Goal: Task Accomplishment & Management: Complete application form

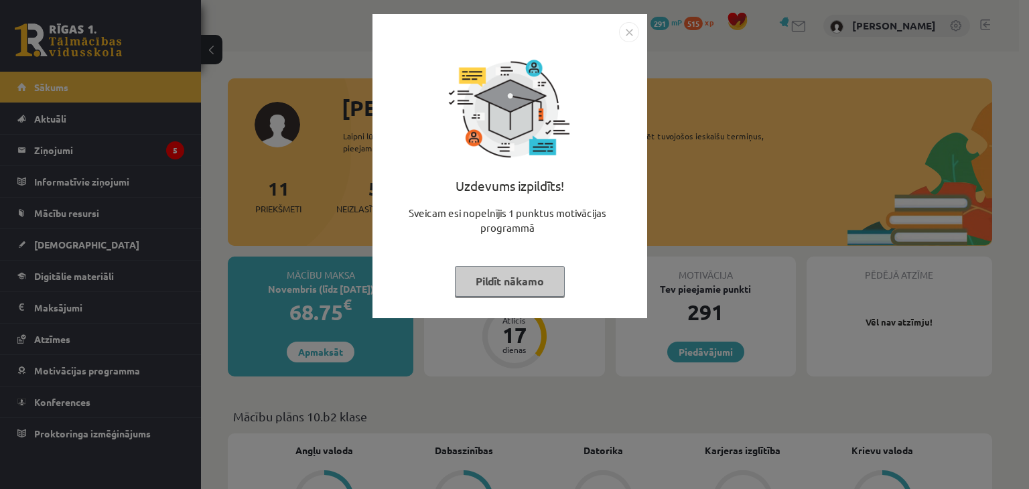
click at [507, 271] on button "Pildīt nākamo" at bounding box center [510, 281] width 110 height 31
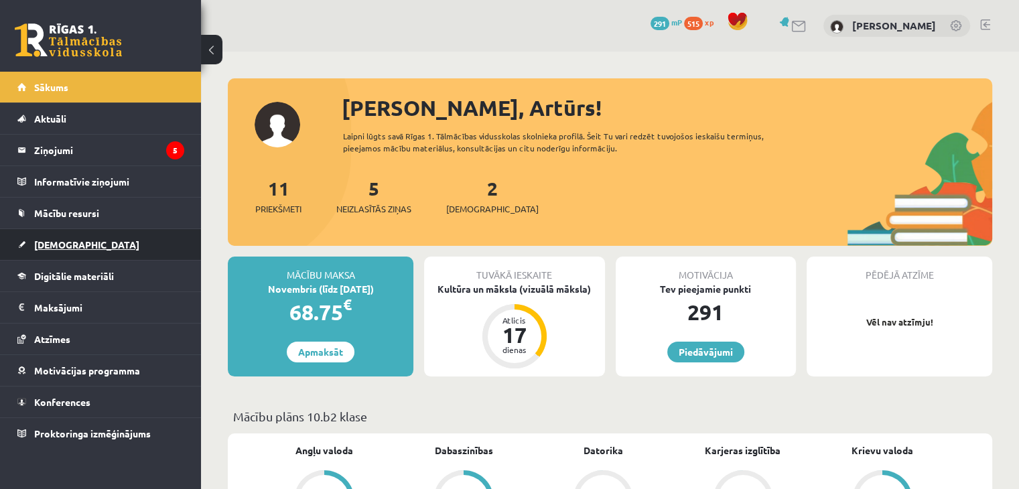
click at [137, 252] on link "[DEMOGRAPHIC_DATA]" at bounding box center [100, 244] width 167 height 31
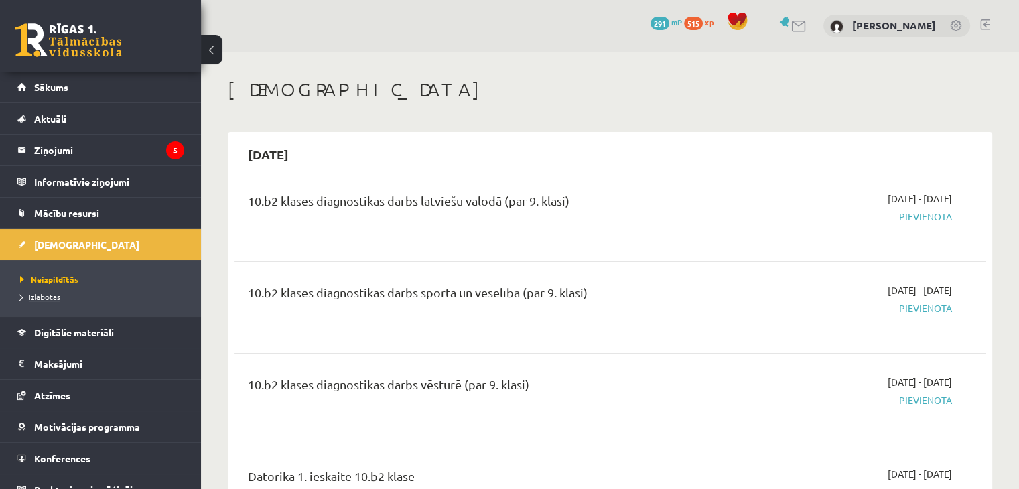
click at [64, 295] on link "Izlabotās" at bounding box center [104, 297] width 168 height 12
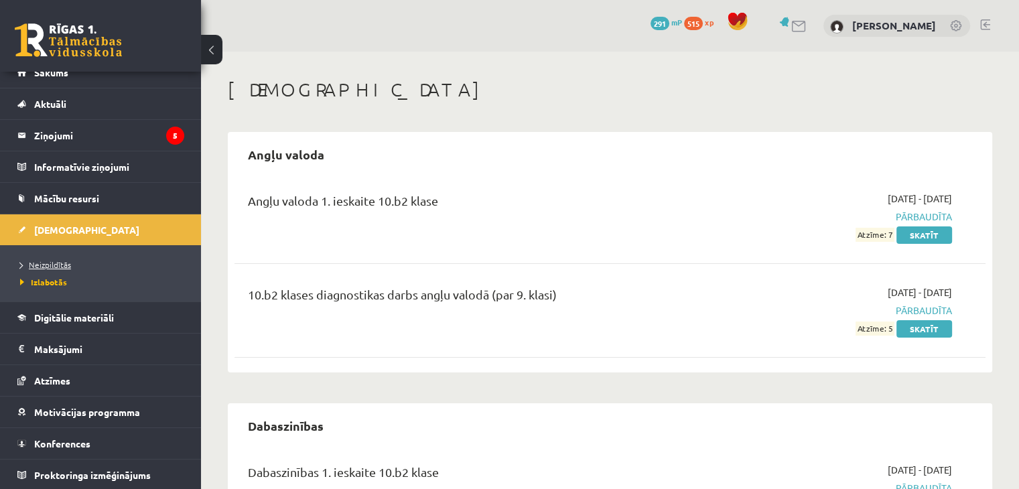
click at [58, 263] on span "Neizpildītās" at bounding box center [45, 264] width 51 height 11
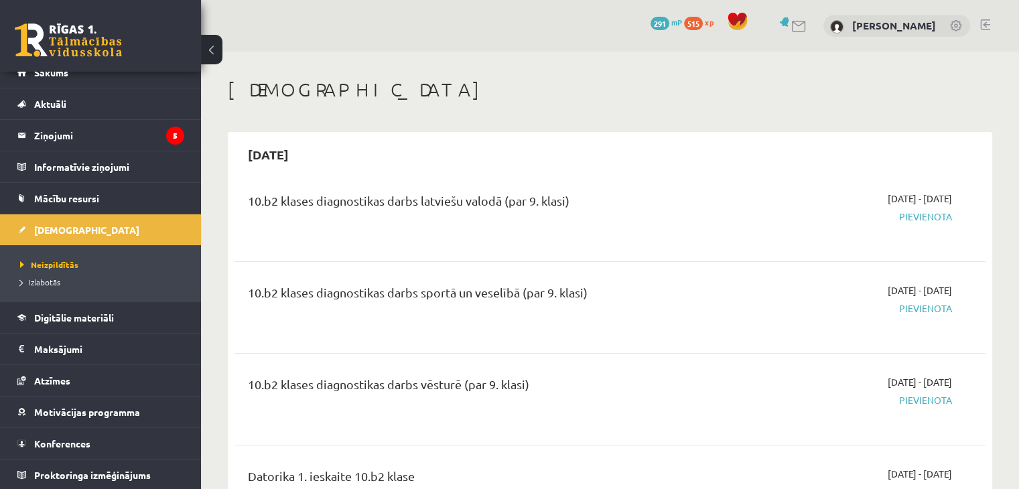
click at [926, 101] on div "[DEMOGRAPHIC_DATA]" at bounding box center [610, 91] width 765 height 27
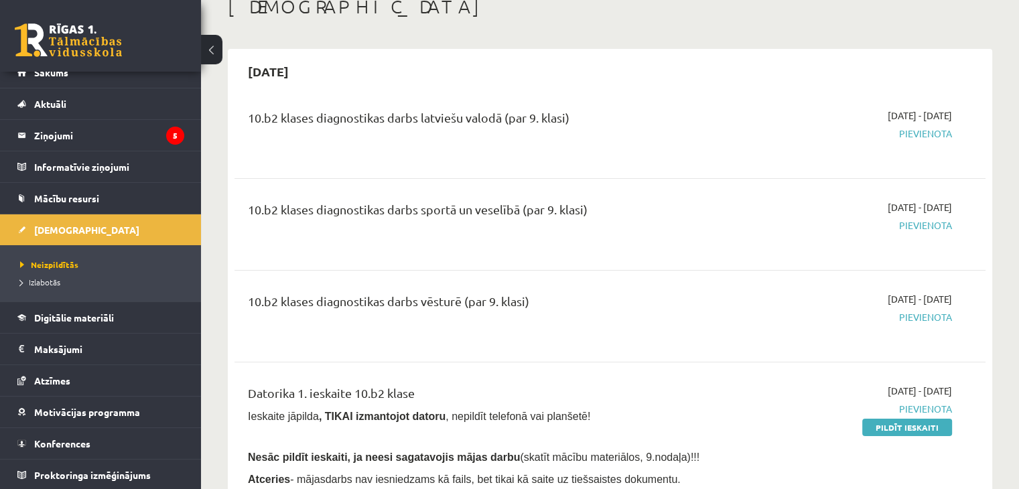
scroll to position [107, 0]
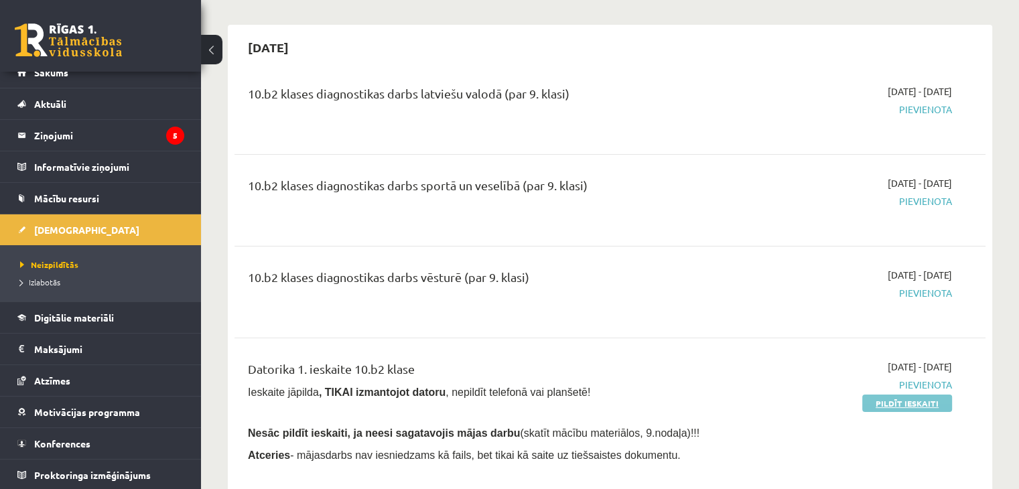
click at [888, 403] on link "Pildīt ieskaiti" at bounding box center [907, 403] width 90 height 17
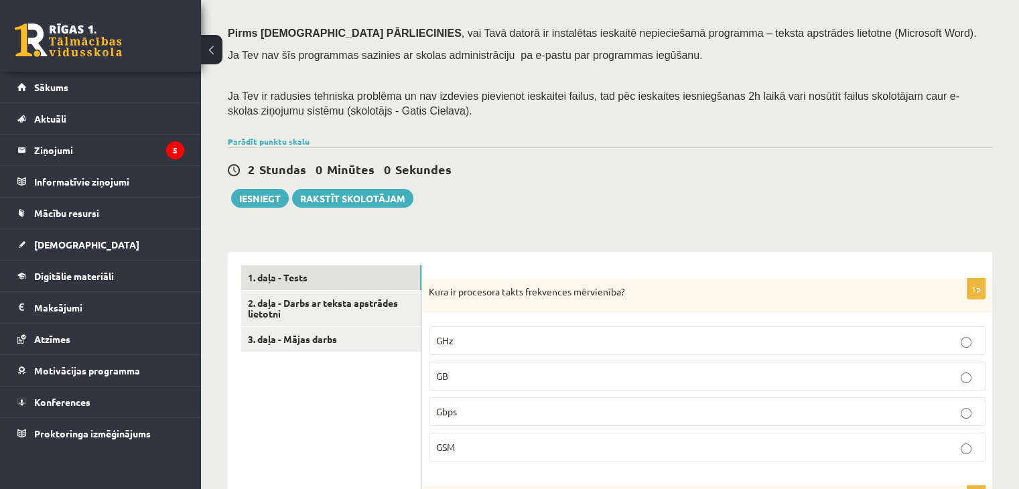
scroll to position [188, 0]
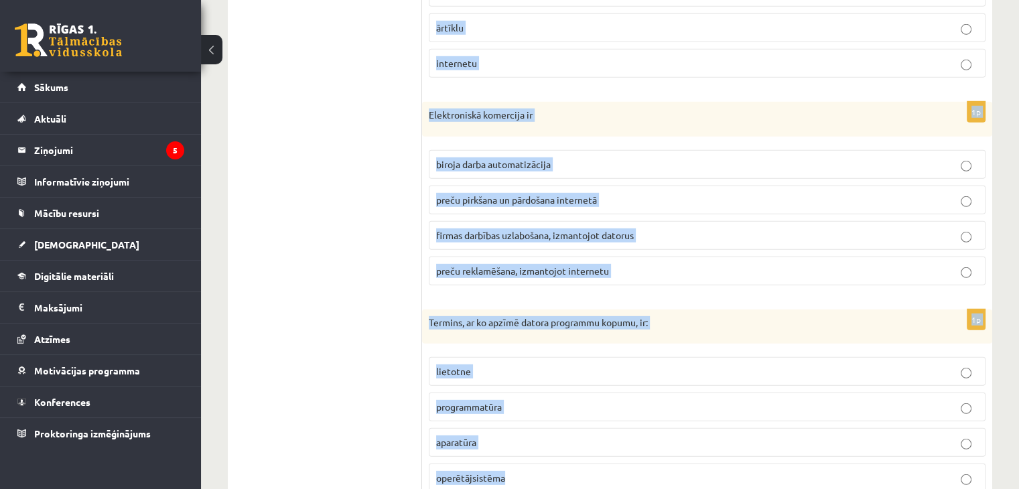
scroll to position [4000, 0]
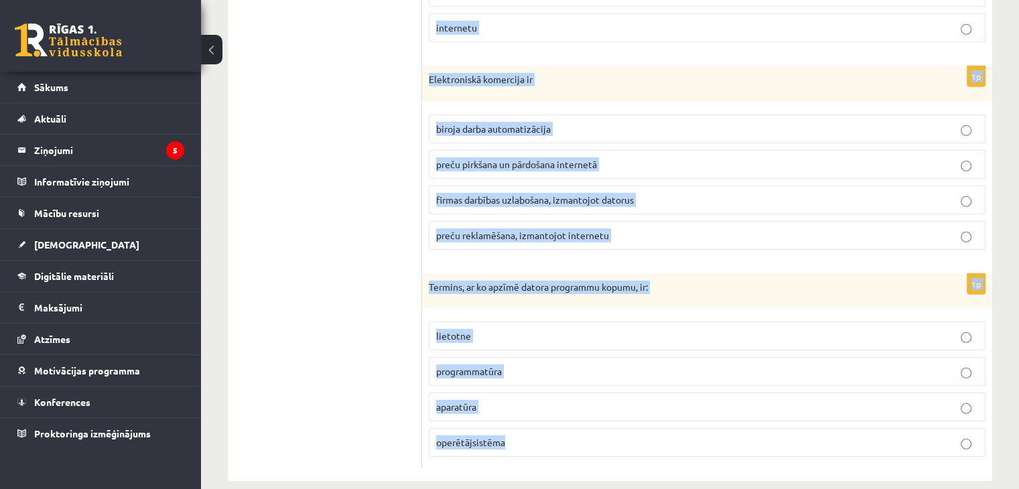
drag, startPoint x: 423, startPoint y: 271, endPoint x: 657, endPoint y: 449, distance: 293.6
copy form "Kura ir procesora takts frekvences mērvienība? GHz GB Gbps GSM 1p Kurš no minēt…"
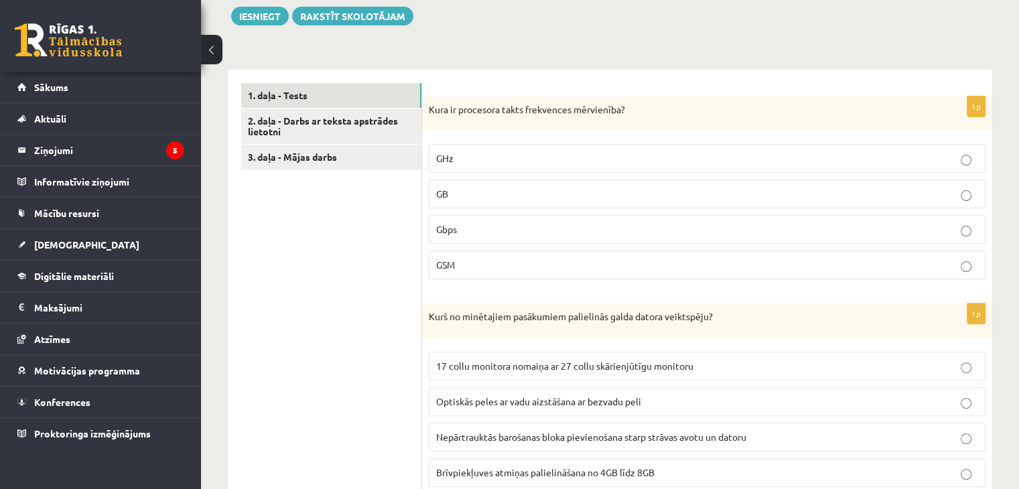
scroll to position [403, 0]
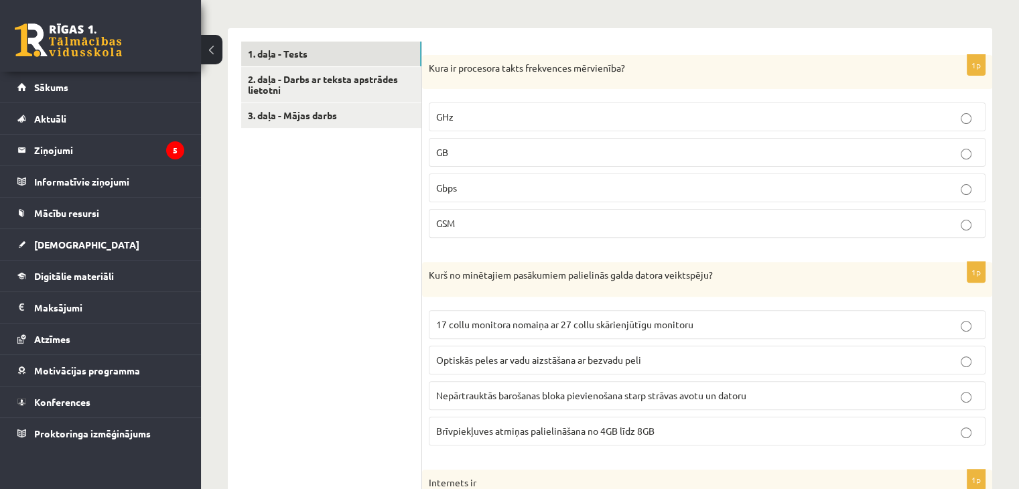
click at [450, 111] on p "GHz" at bounding box center [707, 117] width 542 height 14
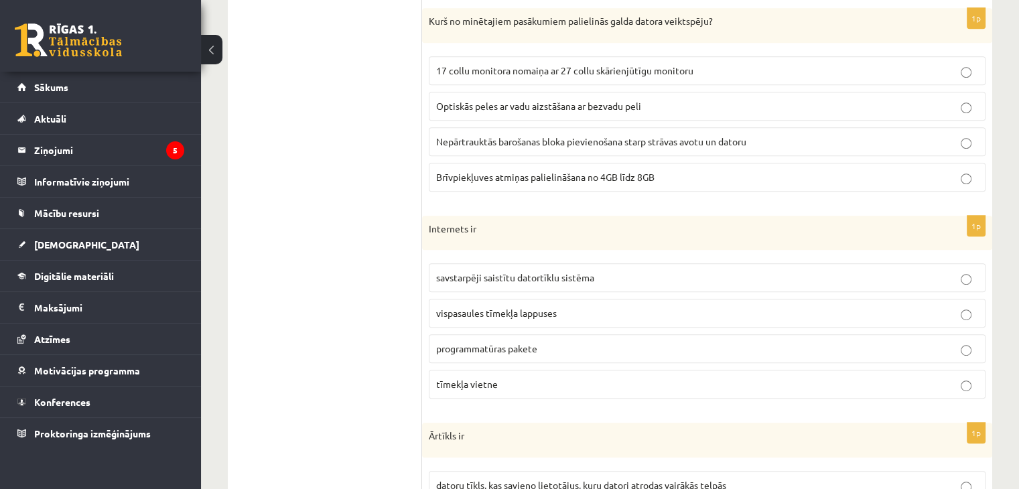
scroll to position [673, 0]
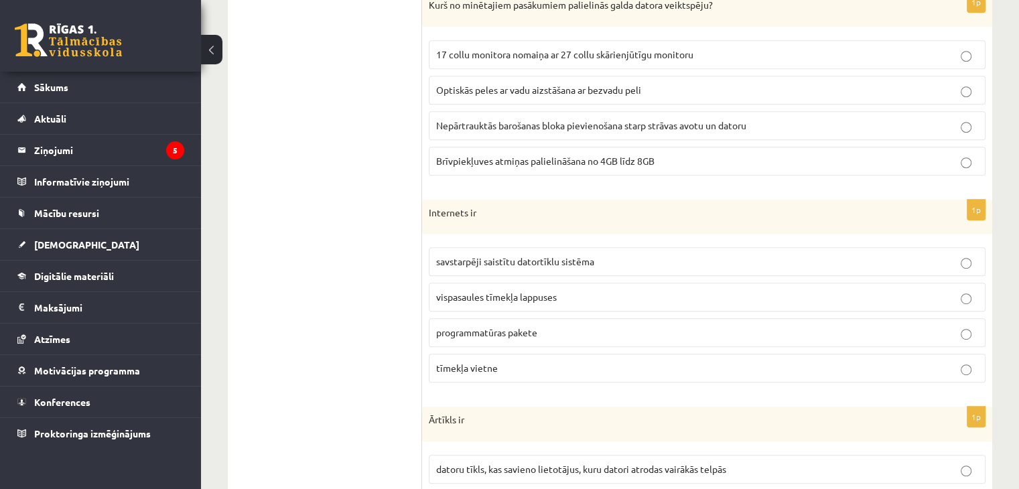
click at [462, 160] on span "Brīvpiekļuves atmiņas palielināšana no 4GB līdz 8GB" at bounding box center [545, 161] width 218 height 12
click at [528, 265] on p "savstarpēji saistītu datortīklu sistēma" at bounding box center [707, 262] width 542 height 14
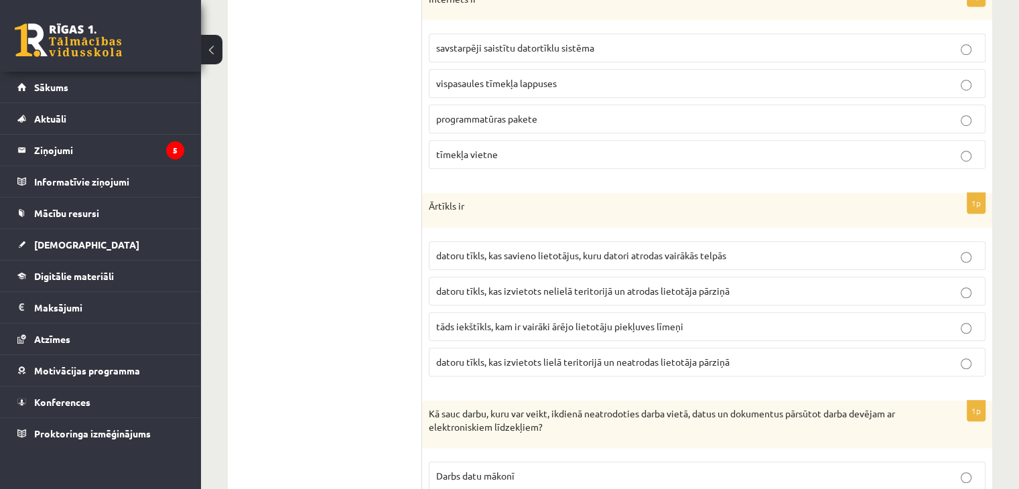
scroll to position [887, 0]
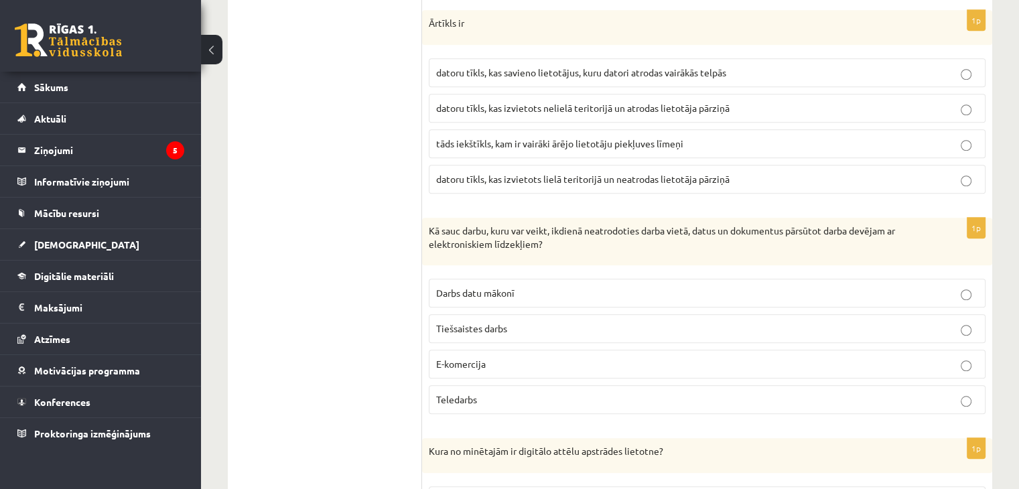
scroll to position [1075, 0]
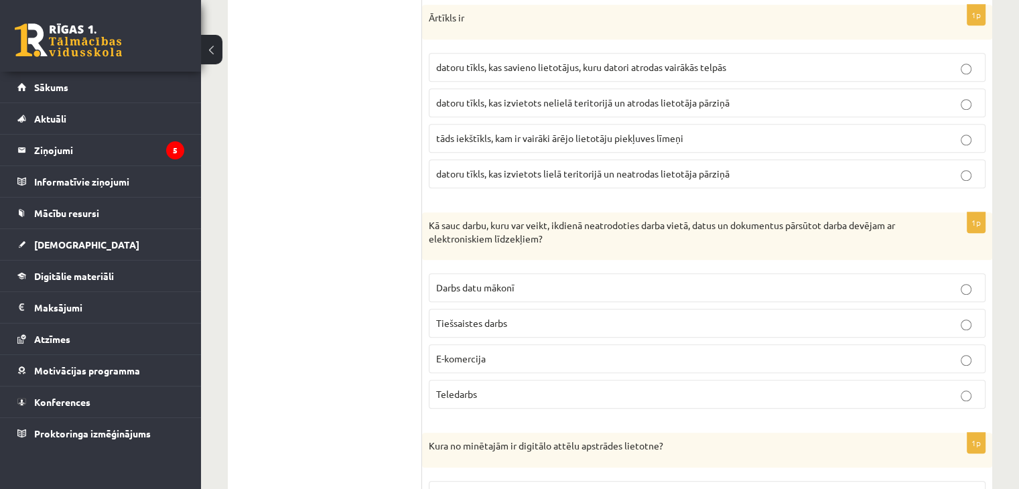
click at [462, 96] on span "datoru tīkls, kas izvietots nelielā teritorijā un atrodas lietotāja pārziņā" at bounding box center [582, 102] width 293 height 12
click at [475, 392] on span "Teledarbs" at bounding box center [456, 394] width 41 height 12
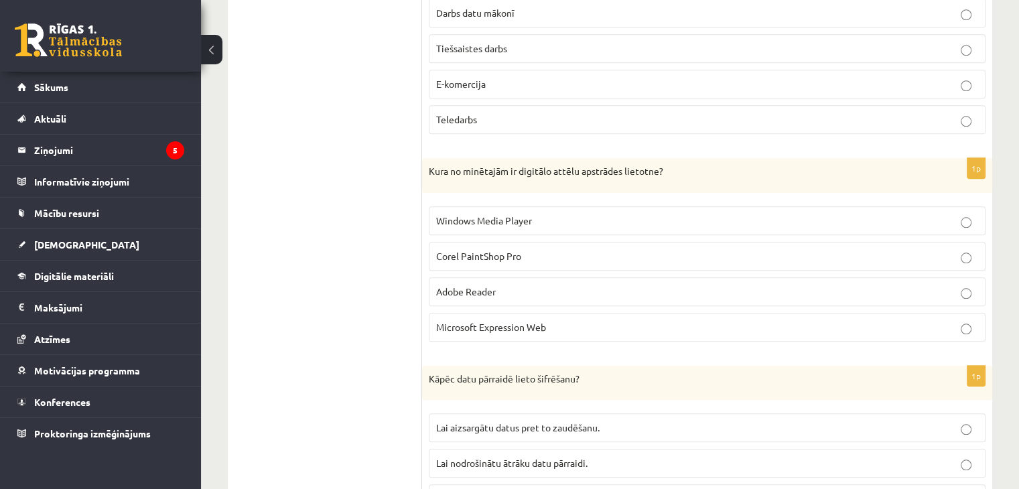
scroll to position [1356, 0]
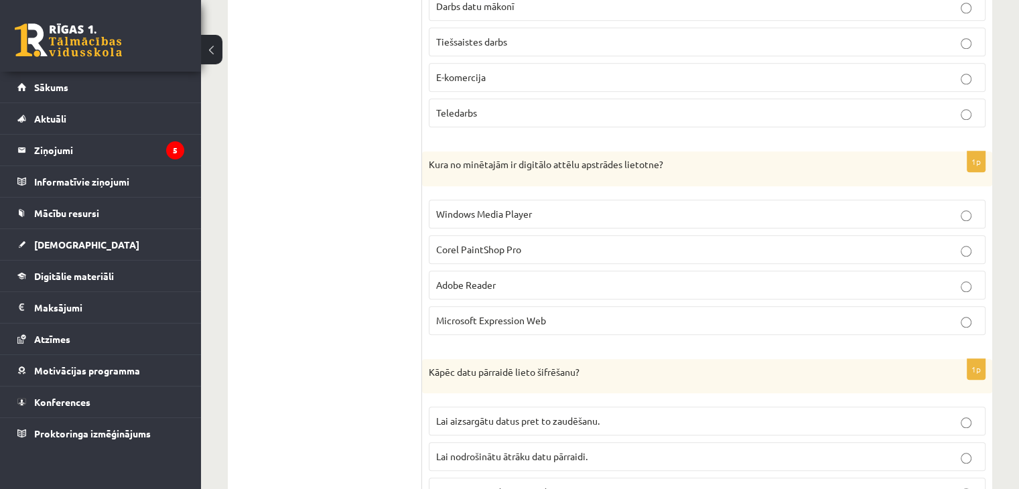
click at [627, 246] on p "Corel PaintShop Pro" at bounding box center [707, 250] width 542 height 14
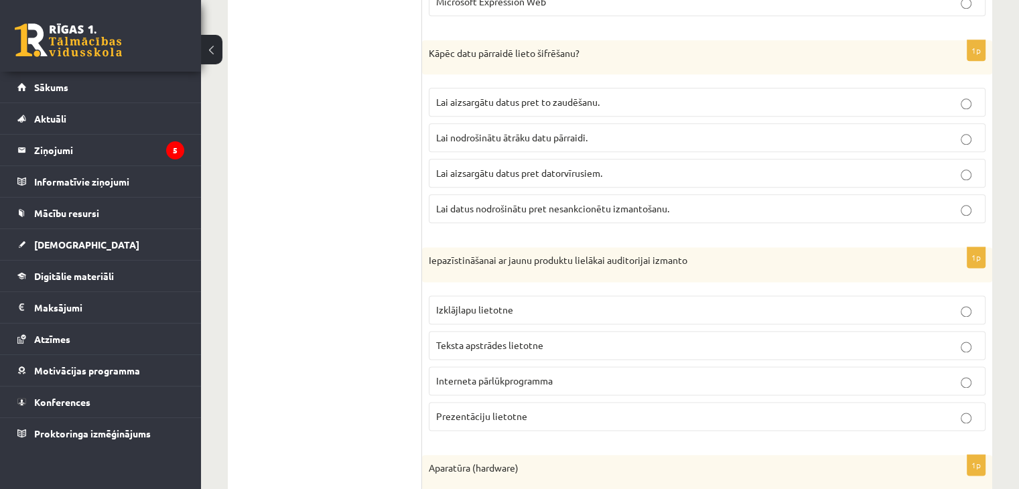
scroll to position [1678, 0]
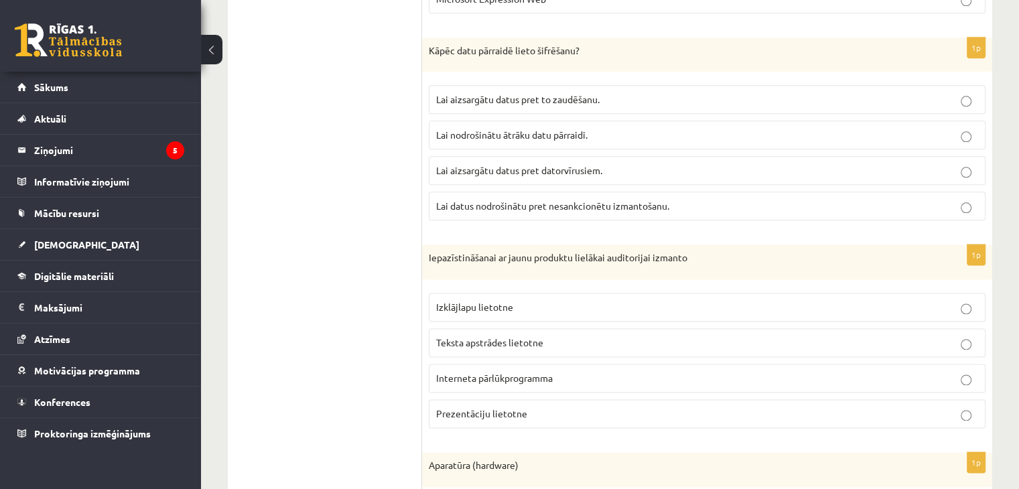
click at [474, 200] on span "Lai datus nodrošinātu pret nesankcionētu izmantošanu." at bounding box center [552, 206] width 233 height 12
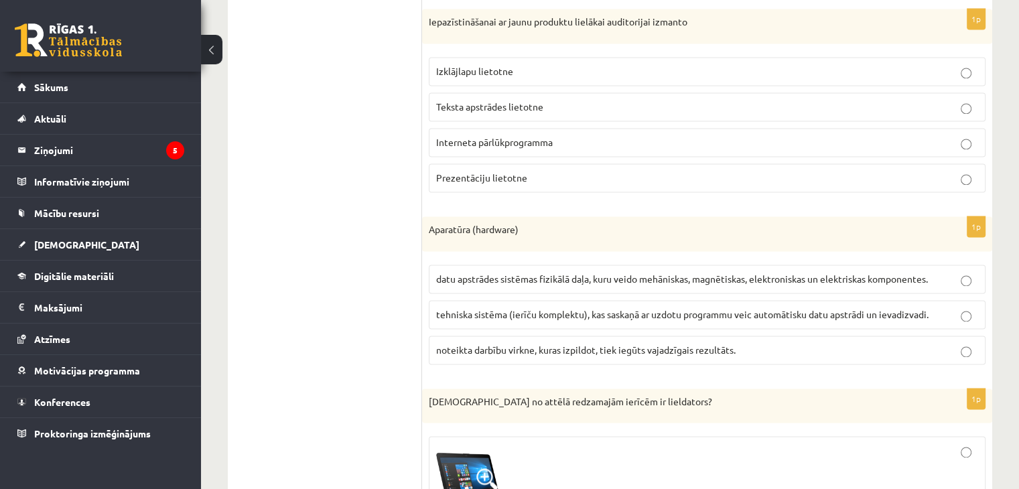
scroll to position [1914, 0]
click at [484, 171] on span "Prezentāciju lietotne" at bounding box center [481, 177] width 91 height 12
click at [472, 272] on span "datu apstrādes sistēmas fizikālā daļa, kuru veido mehāniskas, magnētiskas, elek…" at bounding box center [682, 278] width 492 height 12
click at [1018, 480] on div "Datorika 1.ieskaite 10.b2 klase , Artūrs Ungurs (10.b2 klase) Ieskaite jāpilda …" at bounding box center [610, 365] width 818 height 4456
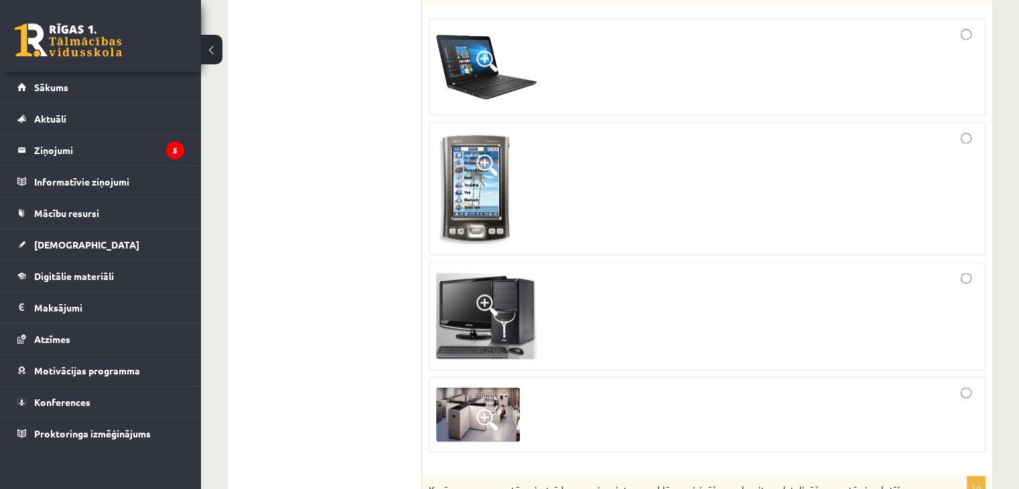
scroll to position [2348, 0]
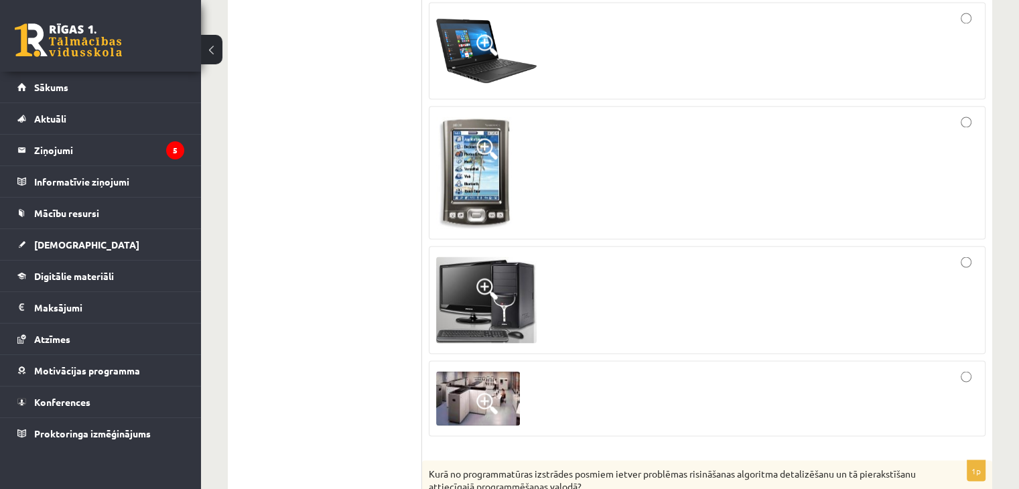
click at [495, 393] on span at bounding box center [486, 403] width 21 height 21
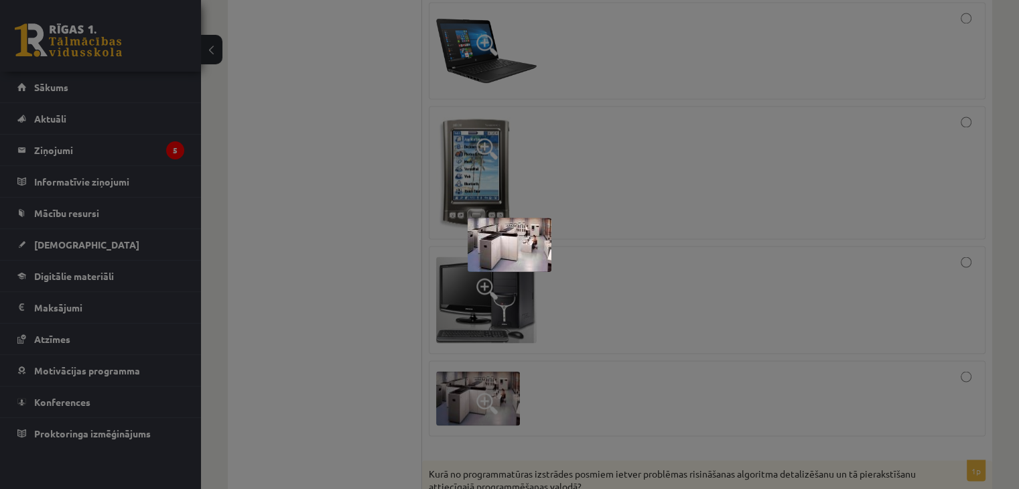
click at [510, 245] on img at bounding box center [510, 245] width 84 height 54
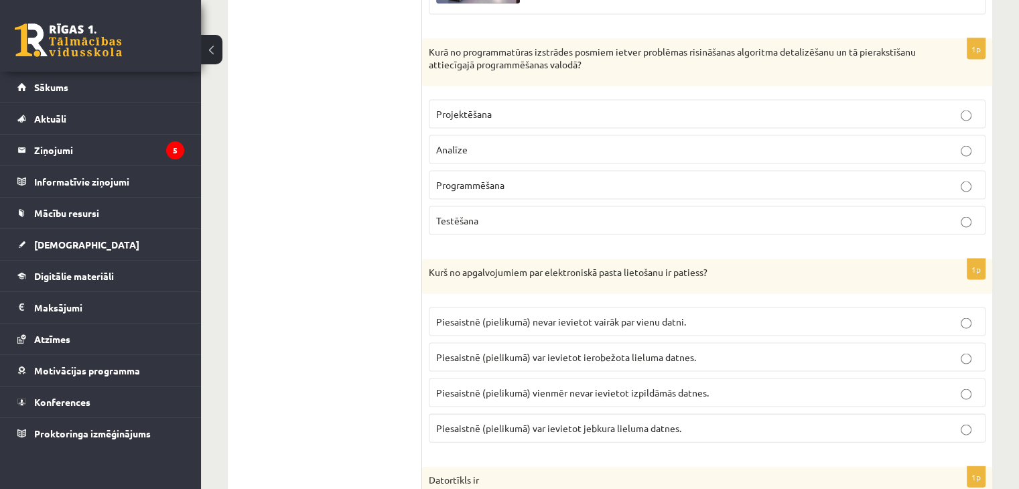
scroll to position [2791, 0]
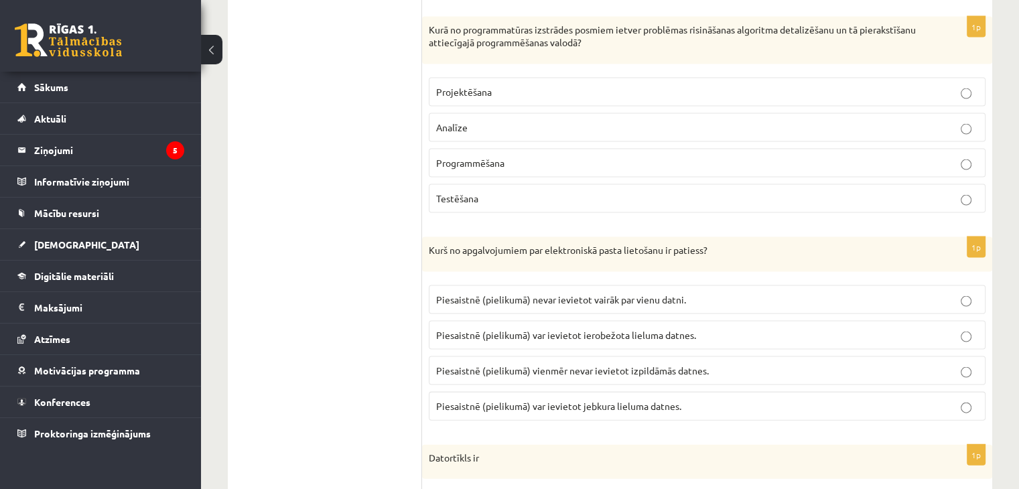
click at [448, 157] on p "Programmēšana" at bounding box center [707, 163] width 542 height 14
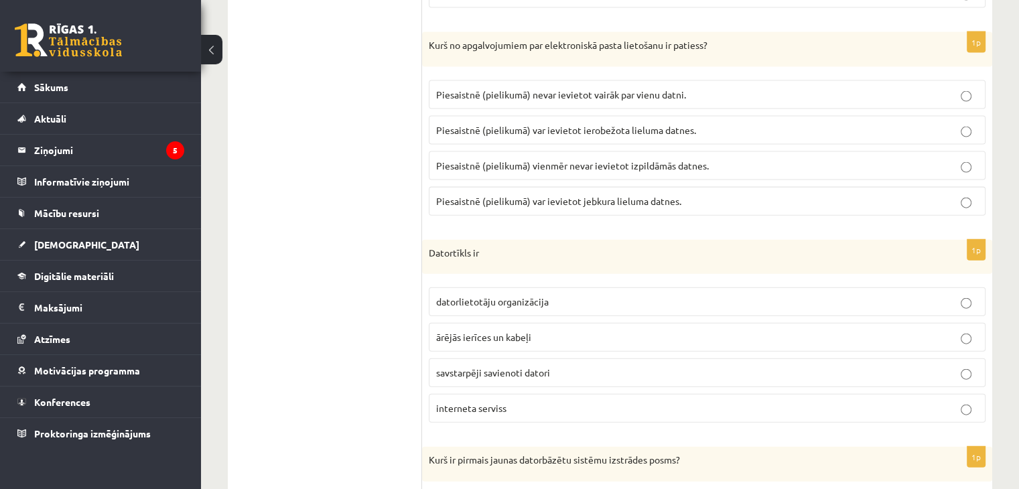
scroll to position [3006, 0]
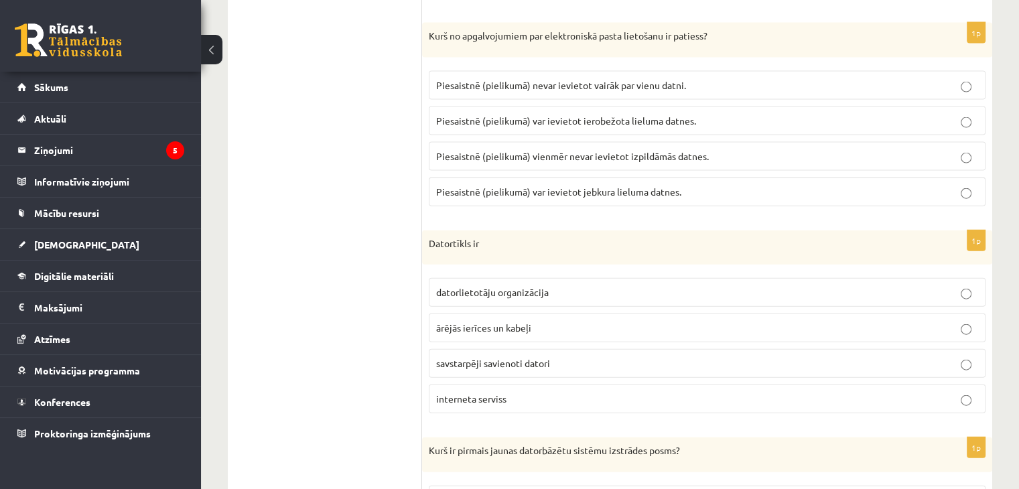
click at [533, 357] on span "savstarpēji savienoti datori" at bounding box center [493, 363] width 114 height 12
click at [543, 186] on span "Piesaistnē (pielikumā) var ievietot jebkura lieluma datnes." at bounding box center [558, 192] width 245 height 12
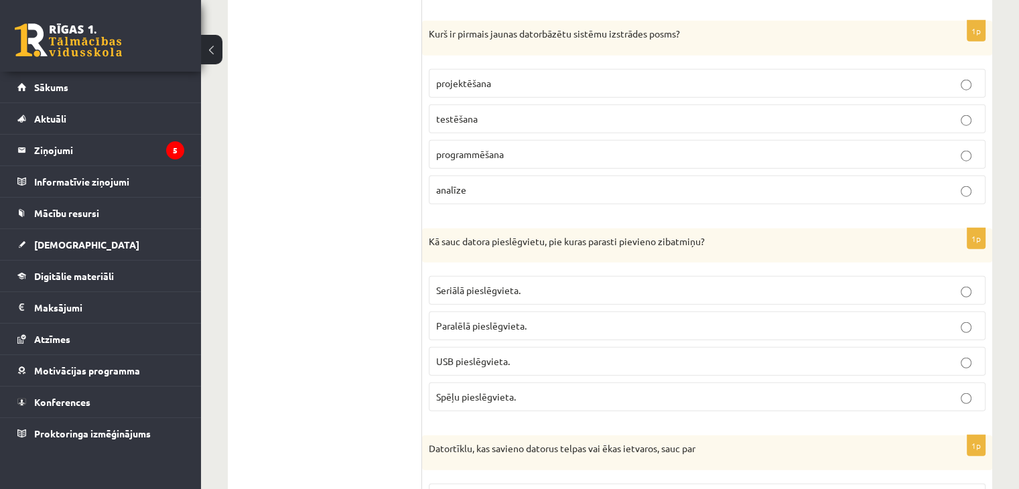
scroll to position [3435, 0]
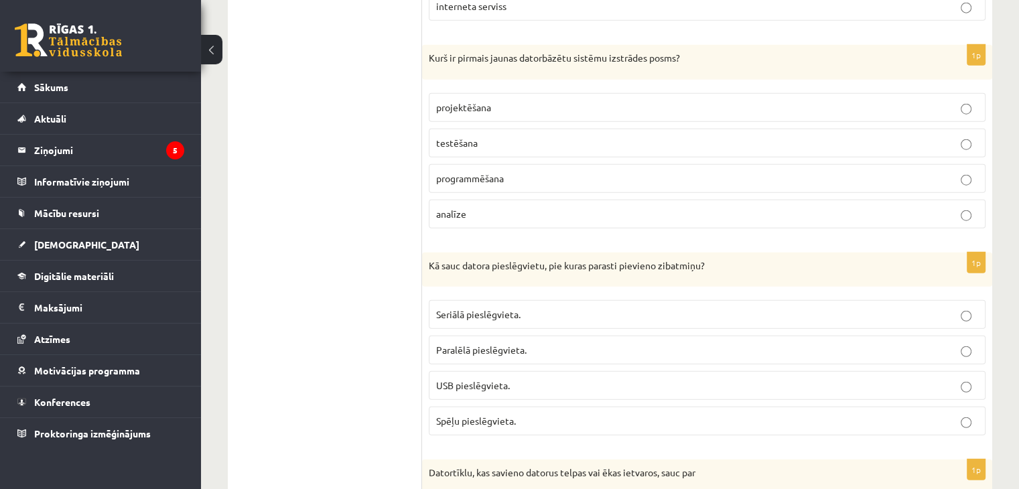
scroll to position [3408, 0]
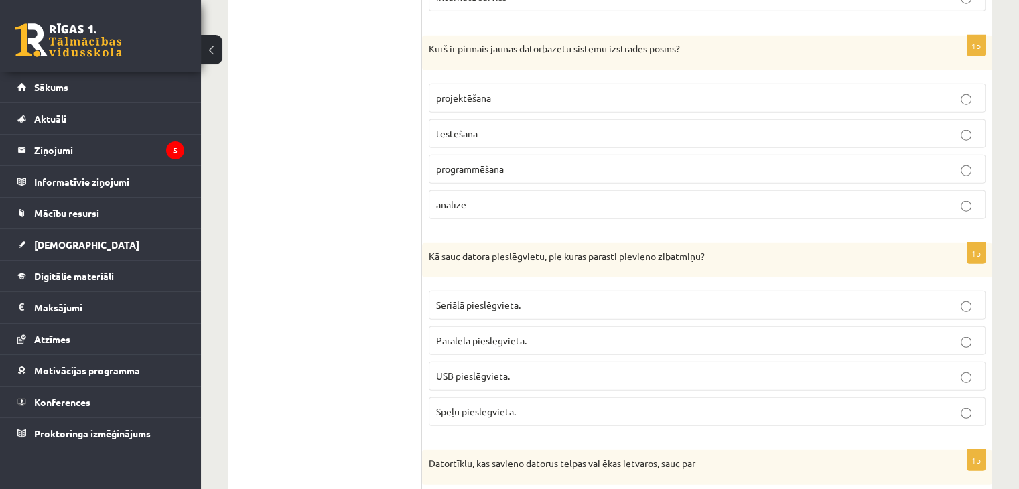
click at [510, 198] on p "analīze" at bounding box center [707, 205] width 542 height 14
click at [485, 370] on span "USB pieslēgvieta." at bounding box center [473, 376] width 74 height 12
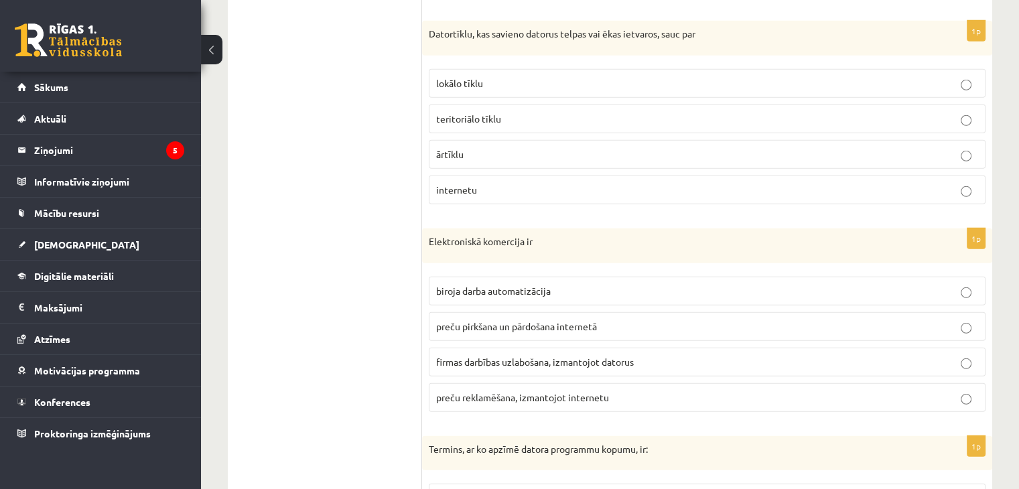
scroll to position [3864, 0]
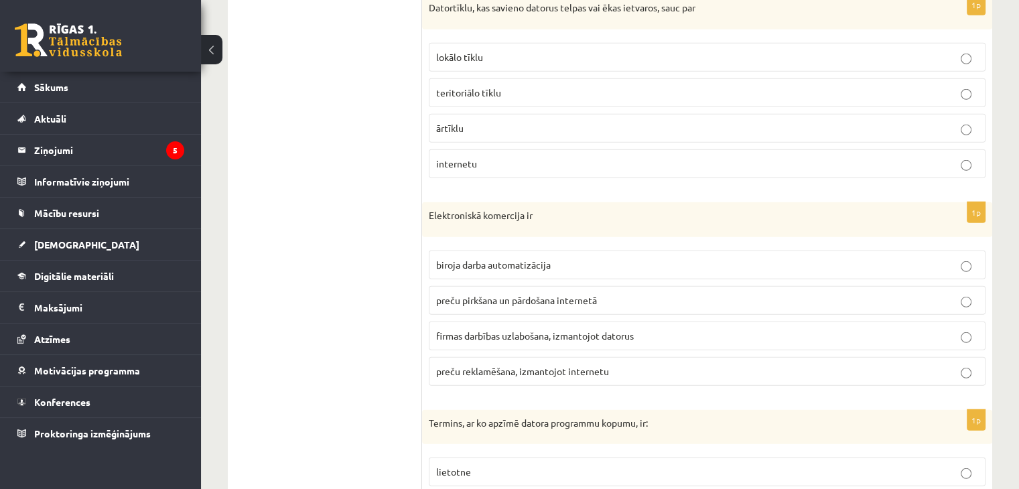
click at [480, 286] on label "preču pirkšana un pārdošana internetā" at bounding box center [707, 300] width 557 height 29
click at [478, 49] on label "lokālo tīklu" at bounding box center [707, 57] width 557 height 29
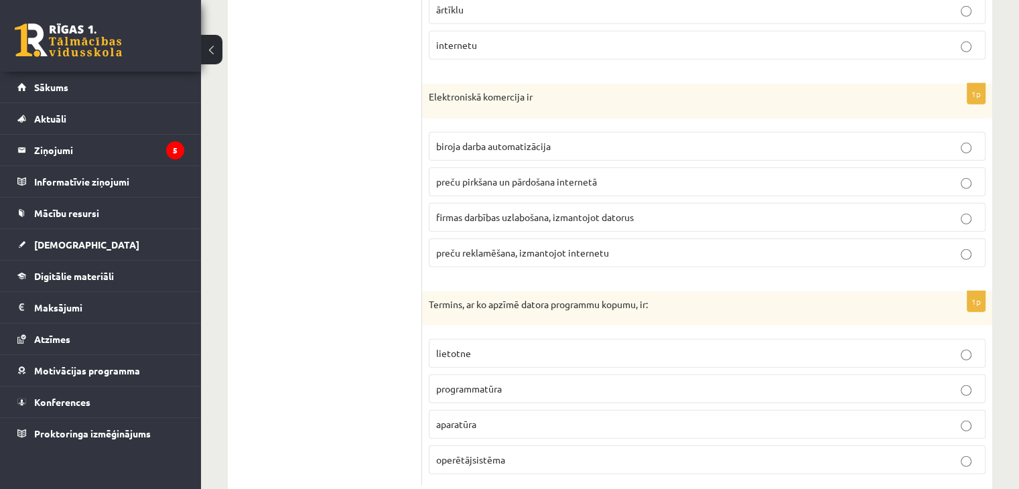
scroll to position [4000, 0]
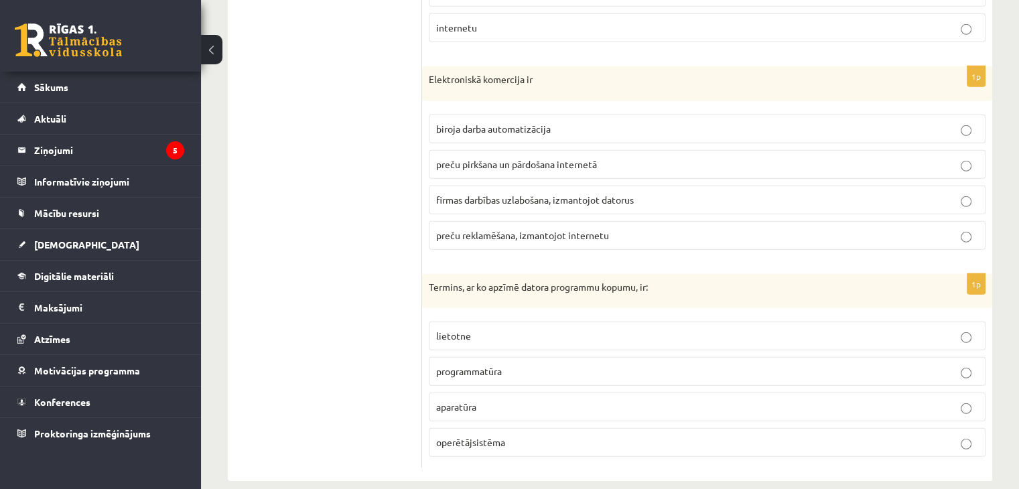
click at [494, 365] on span "programmatūra" at bounding box center [469, 371] width 66 height 12
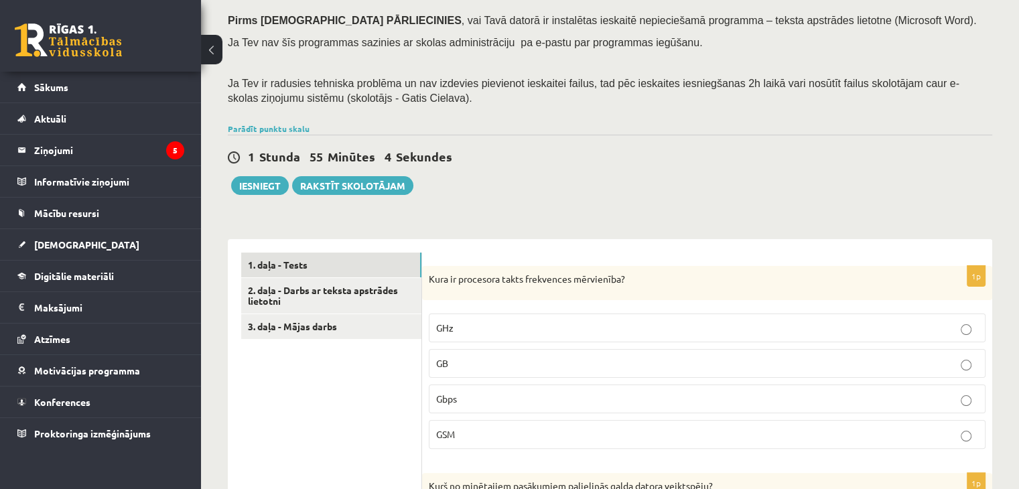
scroll to position [140, 0]
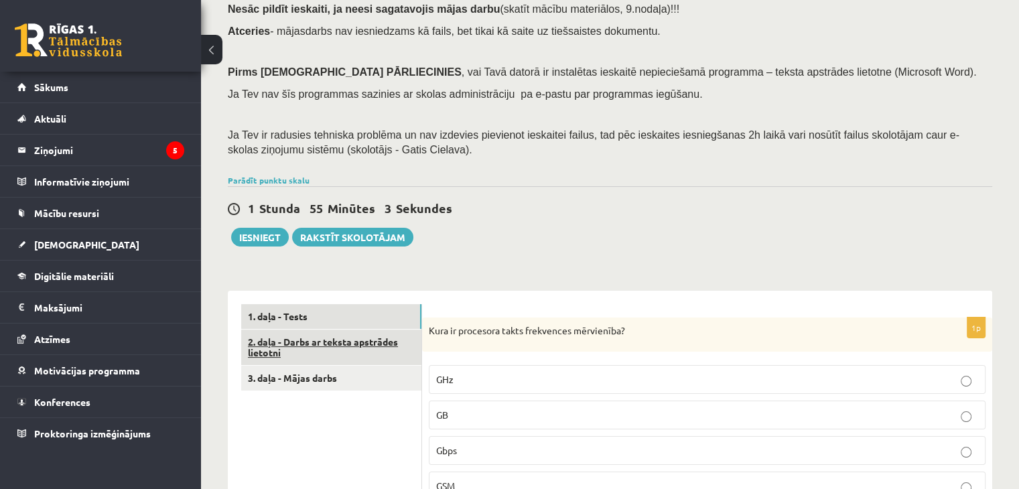
click at [291, 348] on link "2. daļa - Darbs ar teksta apstrādes lietotni" at bounding box center [331, 348] width 180 height 36
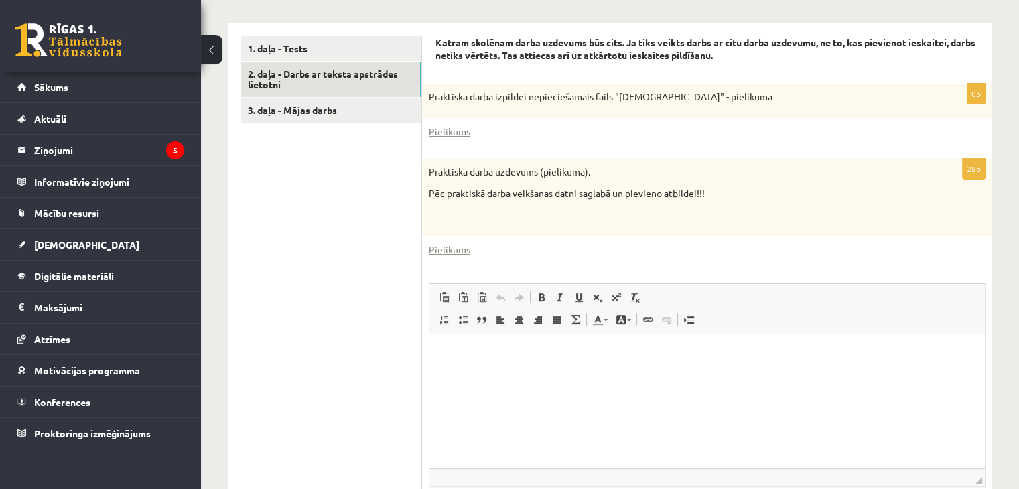
scroll to position [381, 0]
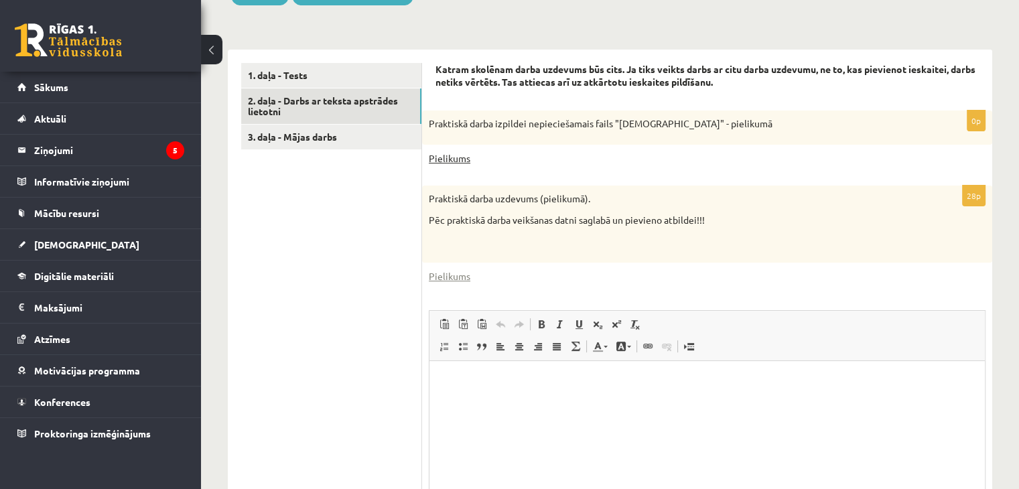
click at [458, 161] on link "Pielikums" at bounding box center [450, 158] width 42 height 14
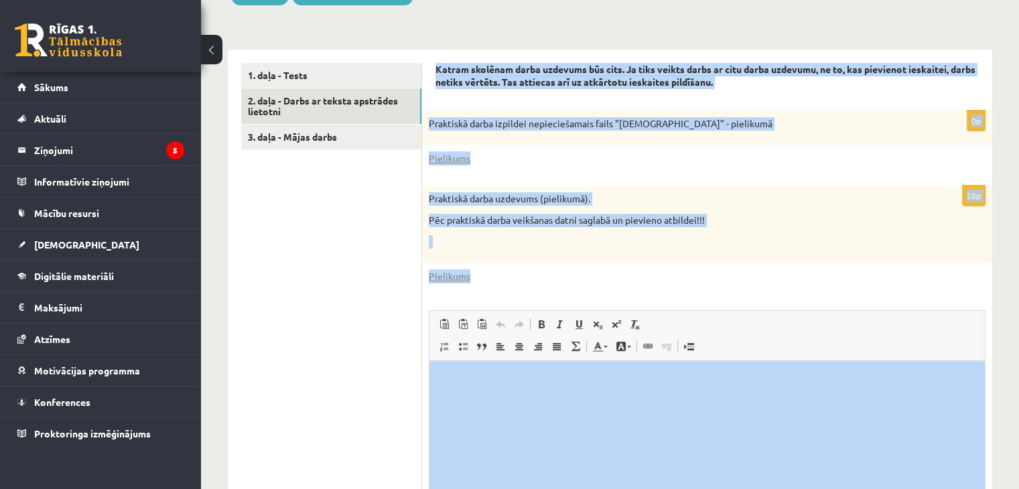
drag, startPoint x: 856, startPoint y: 421, endPoint x: 754, endPoint y: 385, distance: 107.5
copy form "Katram skolēnam darba uzdevums būs cits. Ja tiks veikts darbs ar citu darba uzd…"
click at [584, 92] on div "Katram skolēnam darba uzdevums būs cits. Ja tiks veikts darbs ar citu darba uzd…" at bounding box center [707, 80] width 543 height 34
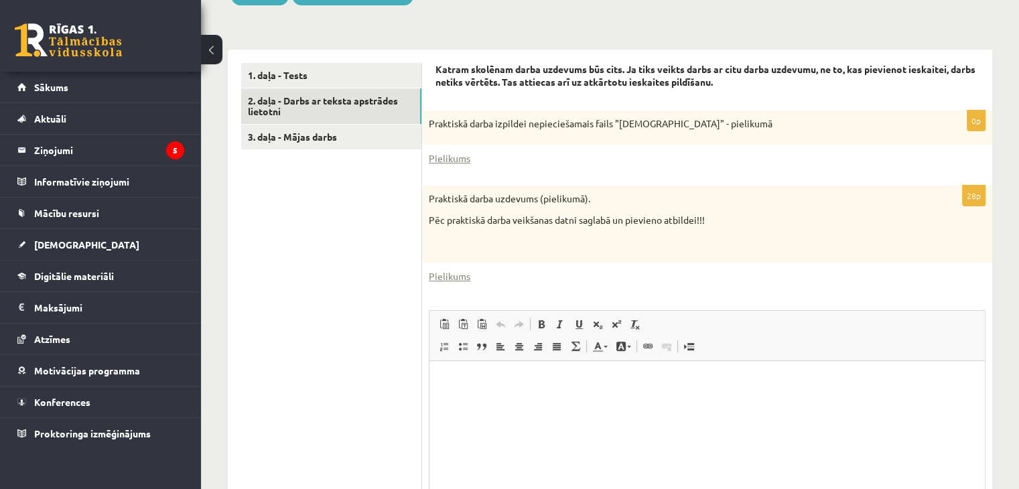
drag, startPoint x: 886, startPoint y: 4, endPoint x: 821, endPoint y: 140, distance: 150.5
click at [821, 140] on div "Praktiskā darba izpildei nepieciešamais fails "Latvijas_prezidenti" - pielikumā" at bounding box center [707, 128] width 570 height 35
click at [452, 164] on link "Pielikums" at bounding box center [450, 158] width 42 height 14
click at [469, 159] on link "Pielikums" at bounding box center [450, 158] width 42 height 14
click at [342, 137] on link "3. daļa - Mājas darbs" at bounding box center [331, 137] width 180 height 25
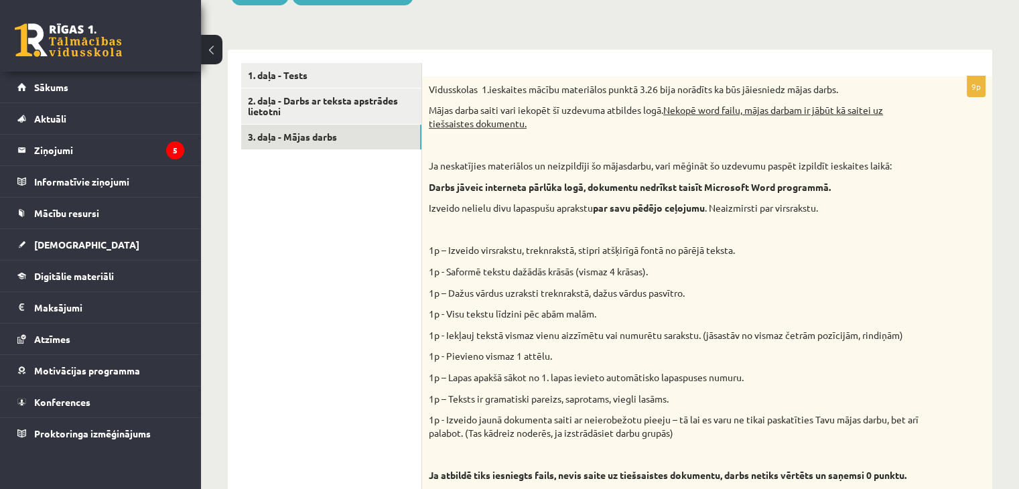
scroll to position [0, 0]
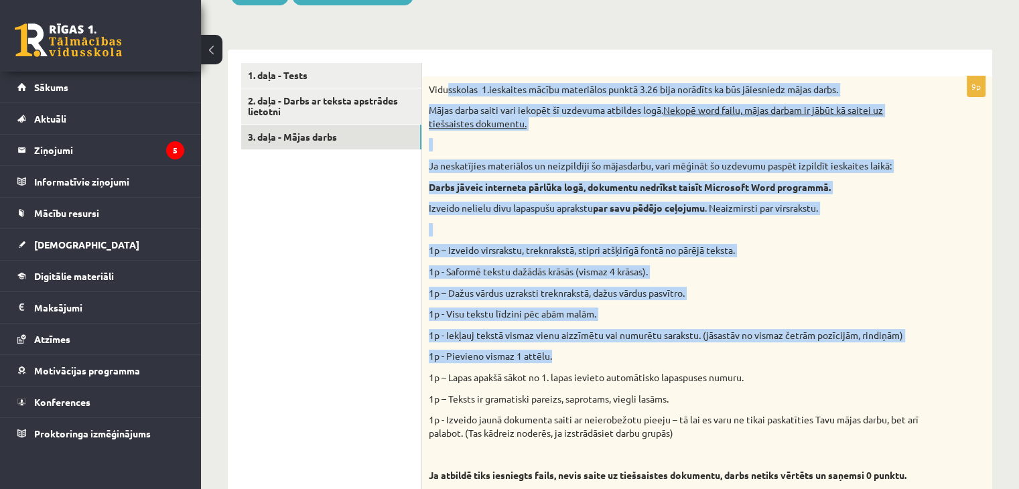
drag, startPoint x: 448, startPoint y: 62, endPoint x: 715, endPoint y: 356, distance: 397.5
click at [715, 356] on form "9p Vidusskolas 1.ieskaites mācību materiālos punktā 3.26 bija norādīts ka būs j…" at bounding box center [707, 443] width 543 height 761
click at [511, 57] on div "9p Vidusskolas 1.ieskaites mācību materiālos punktā 3.26 bija norādīts ka būs j…" at bounding box center [707, 443] width 570 height 787
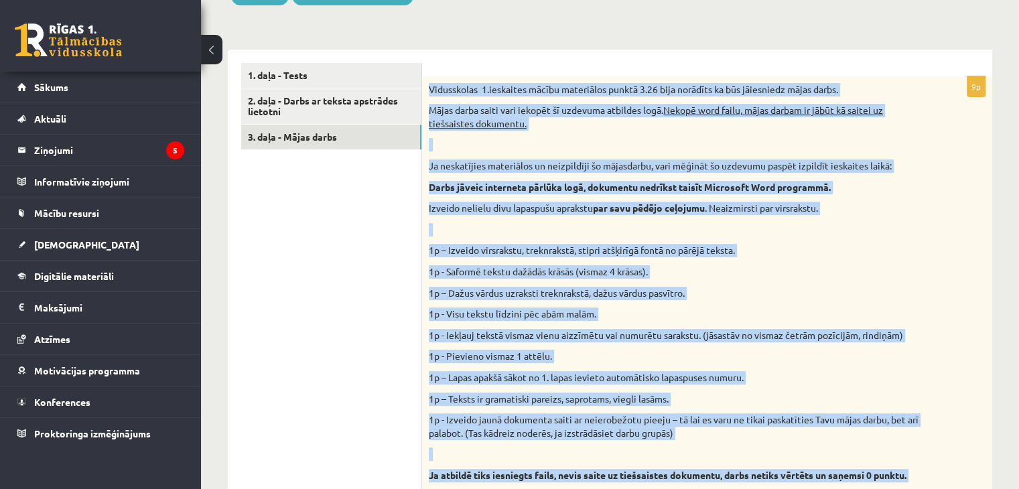
scroll to position [756, 0]
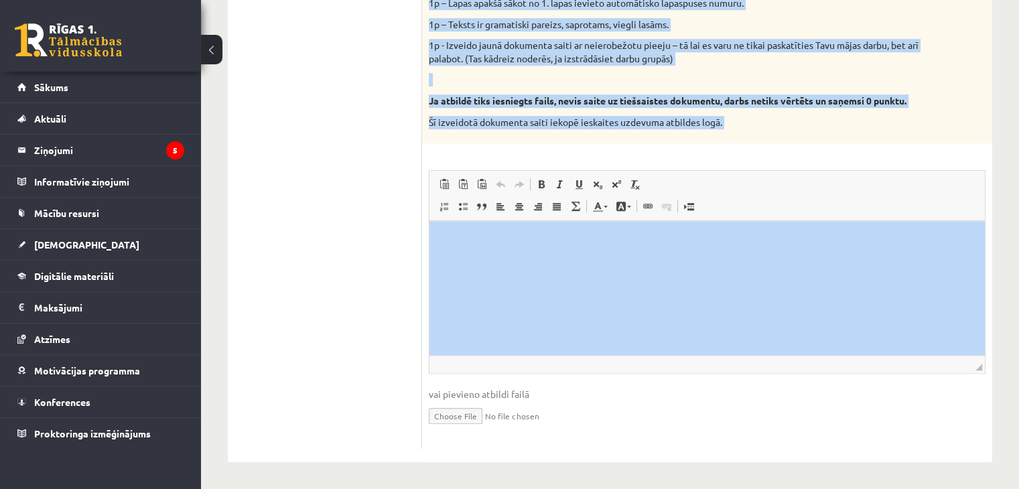
drag, startPoint x: 859, startPoint y: 277, endPoint x: 746, endPoint y: 257, distance: 115.0
copy div "Vidusskolas 1.ieskaites mācību materiālos punktā 3.26 bija norādīts ka būs jāie…"
click at [842, 145] on div "9p Vidusskolas 1.ieskaites mācību materiālos punktā 3.26 bija norādīts ka būs j…" at bounding box center [707, 75] width 570 height 747
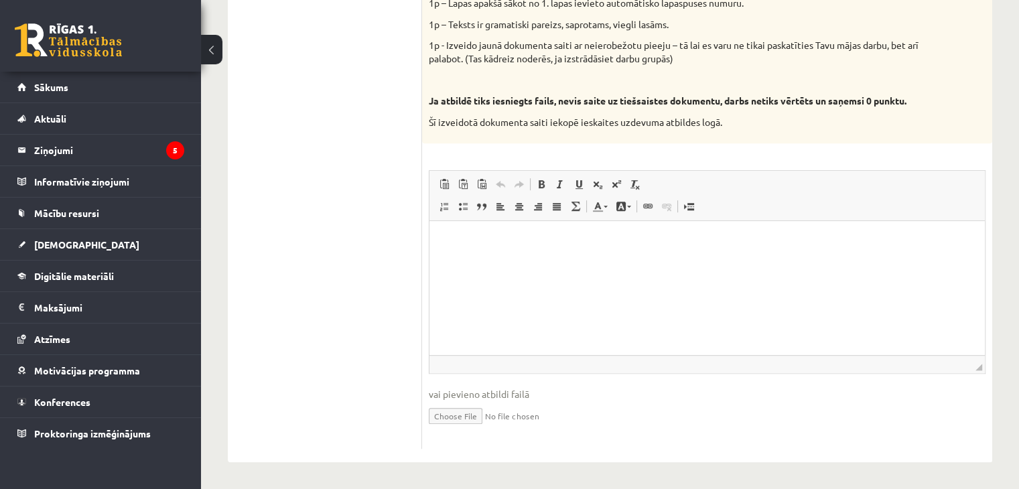
click at [346, 108] on ul "1. daļa - Tests 2. daļa - Darbs ar teksta apstrādes lietotni 3. daļa - Mājas da…" at bounding box center [331, 68] width 181 height 761
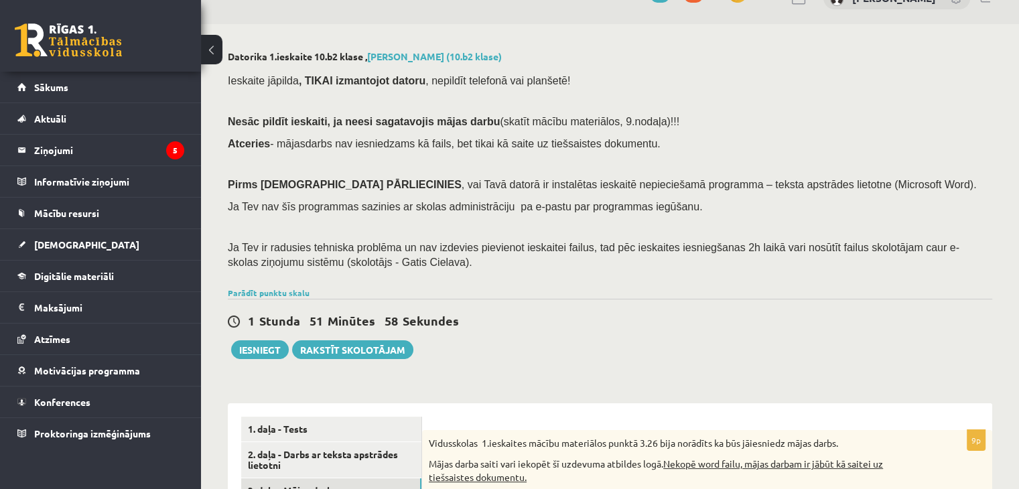
scroll to position [0, 0]
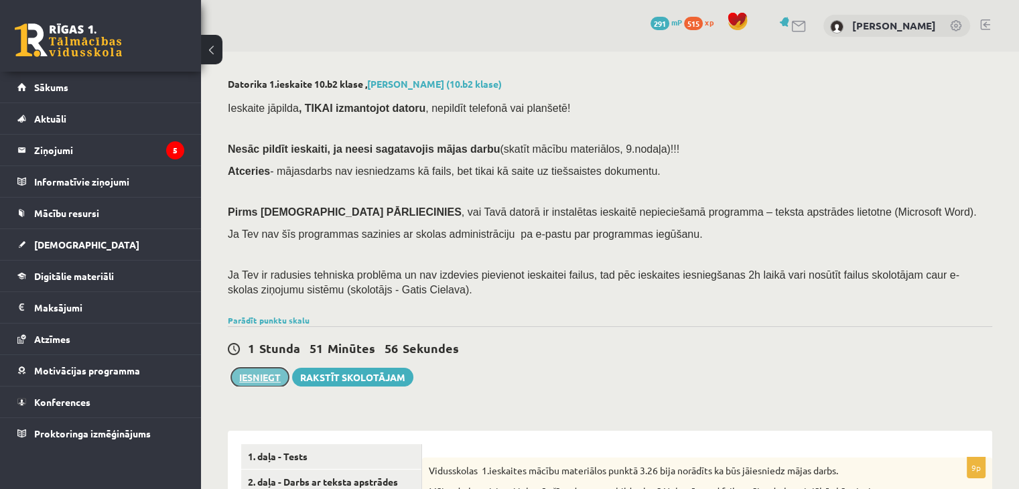
click at [254, 379] on button "Iesniegt" at bounding box center [260, 377] width 58 height 19
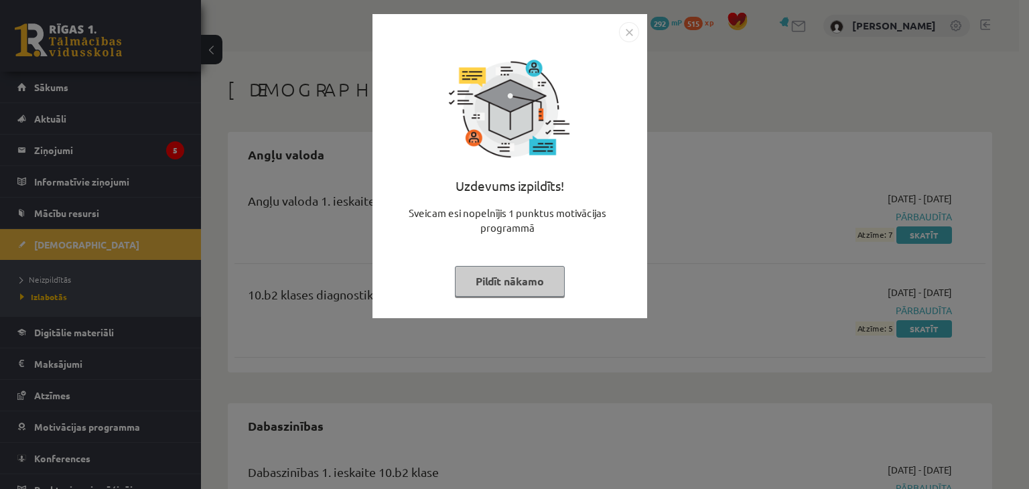
click at [484, 281] on button "Pildīt nākamo" at bounding box center [510, 281] width 110 height 31
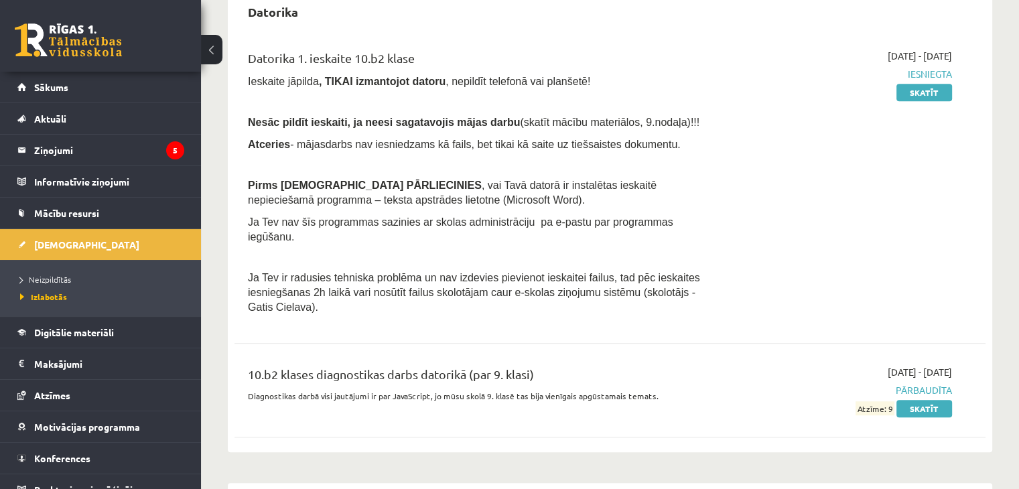
scroll to position [697, 0]
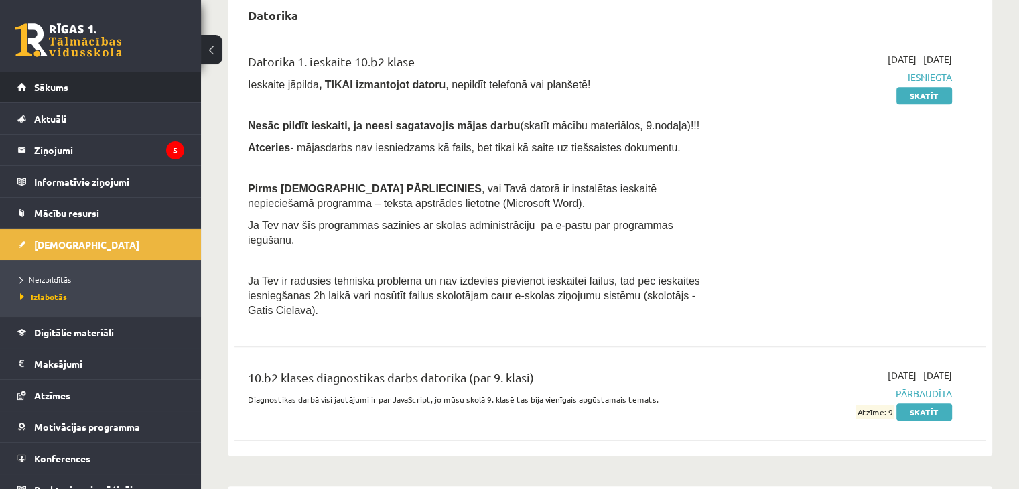
click at [103, 87] on link "Sākums" at bounding box center [100, 87] width 167 height 31
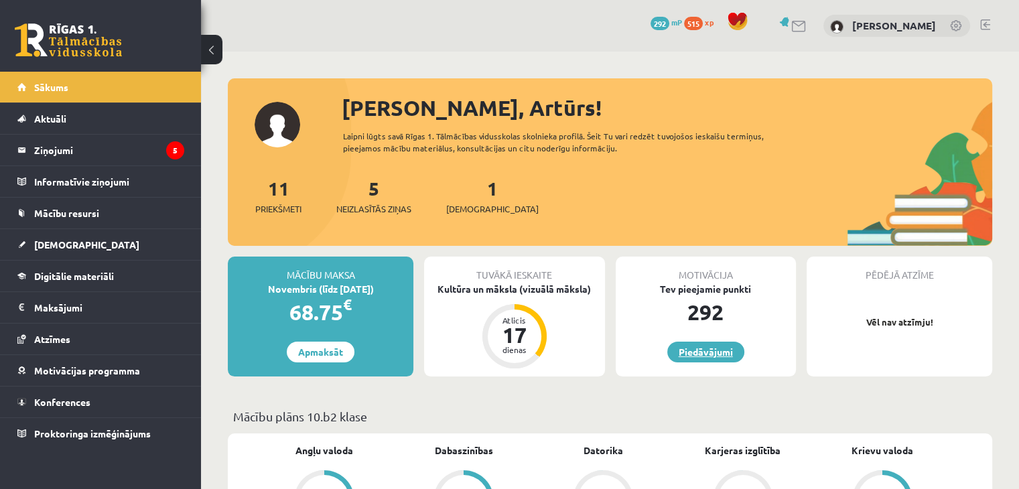
click at [702, 349] on link "Piedāvājumi" at bounding box center [705, 352] width 77 height 21
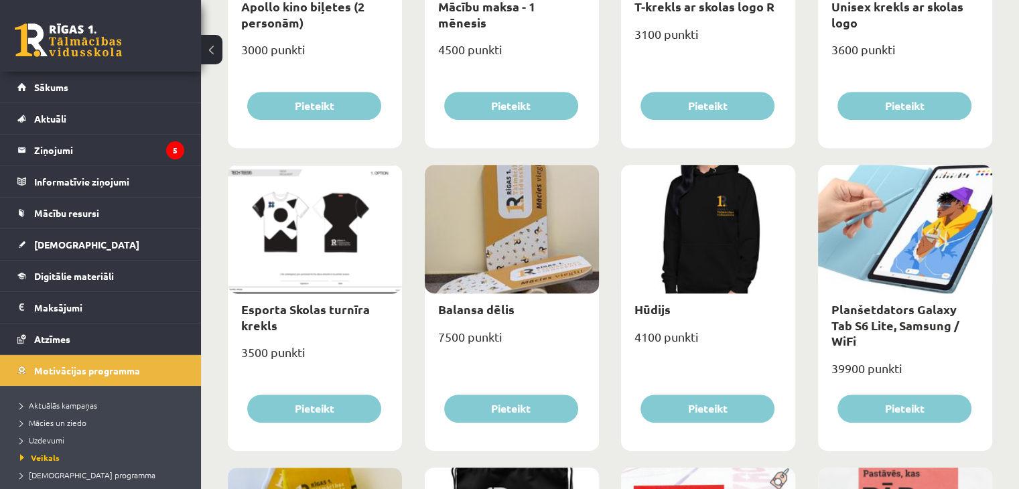
scroll to position [578, 0]
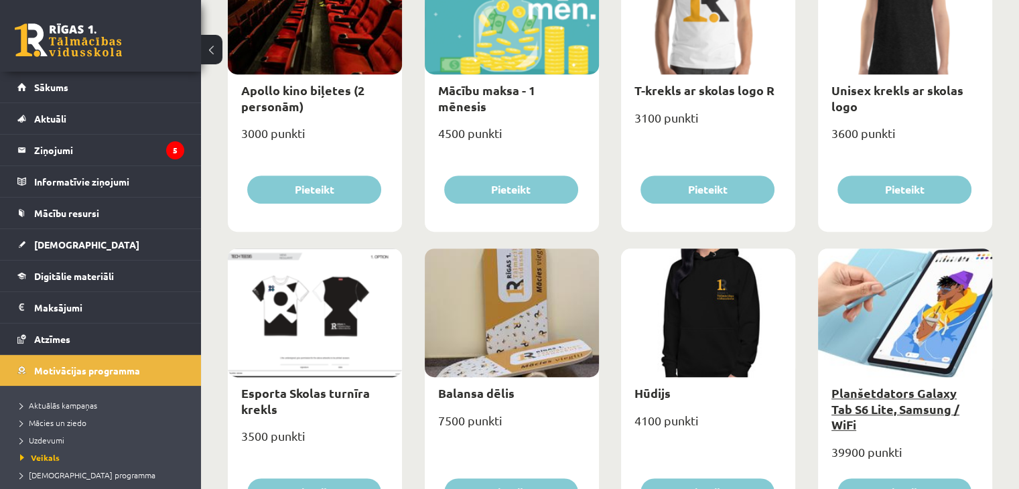
click at [874, 392] on link "Planšetdators Galaxy Tab S6 Lite, Samsung / WiFi" at bounding box center [896, 408] width 128 height 47
type input "*"
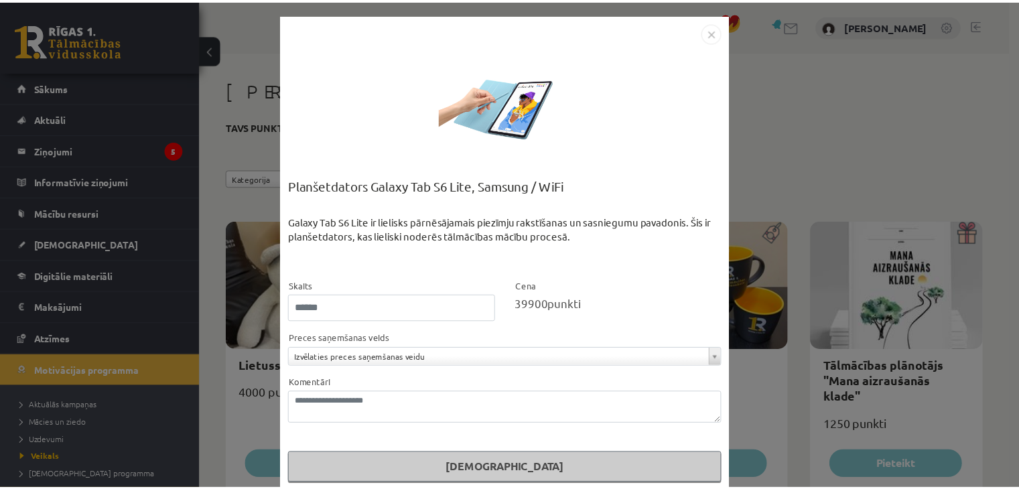
scroll to position [15, 0]
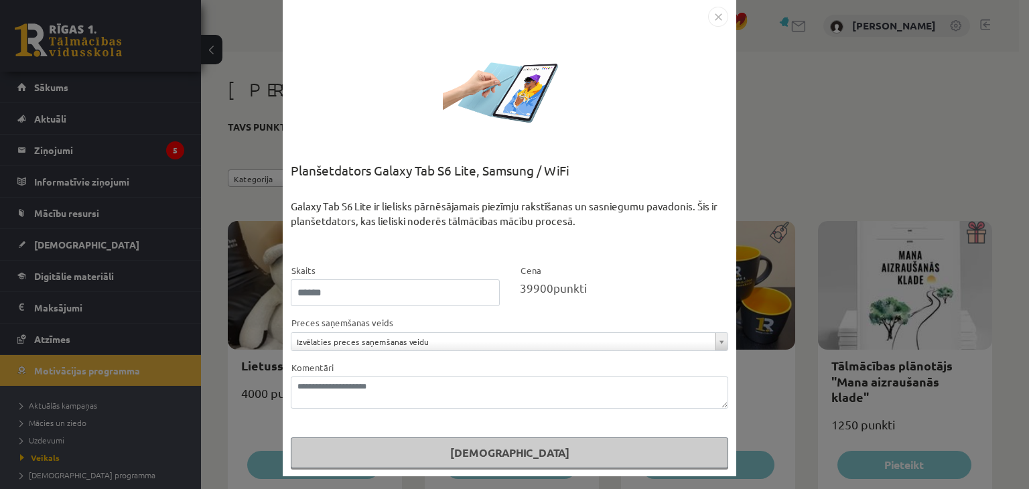
click at [713, 15] on img "Close" at bounding box center [718, 17] width 20 height 20
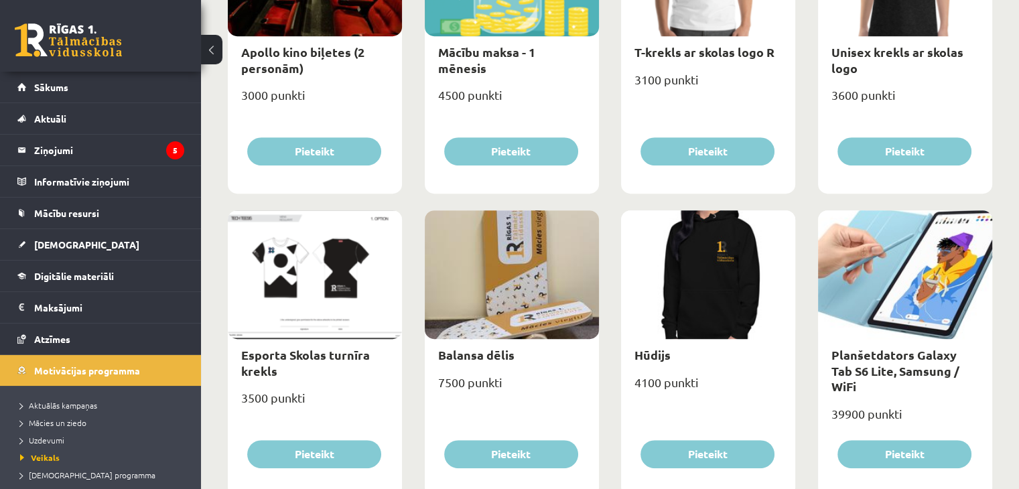
scroll to position [643, 0]
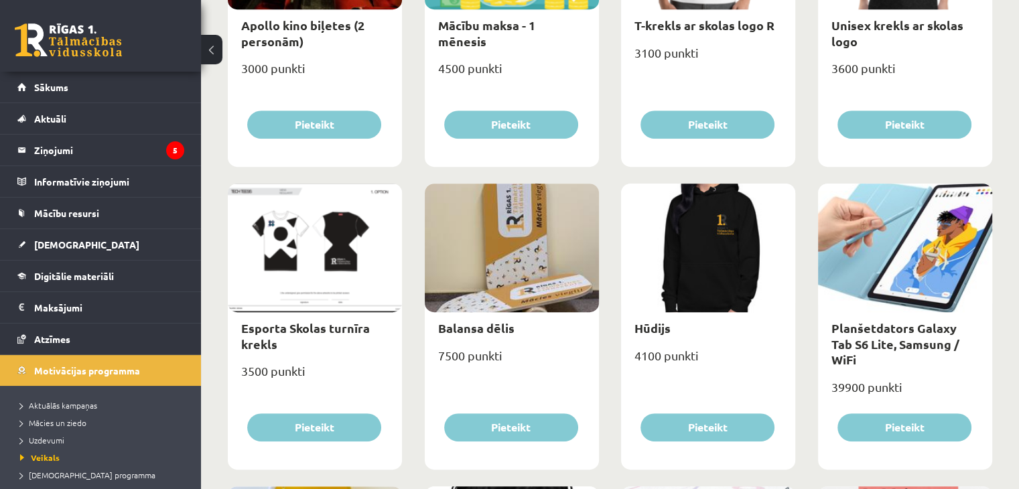
click at [679, 285] on div at bounding box center [708, 248] width 174 height 129
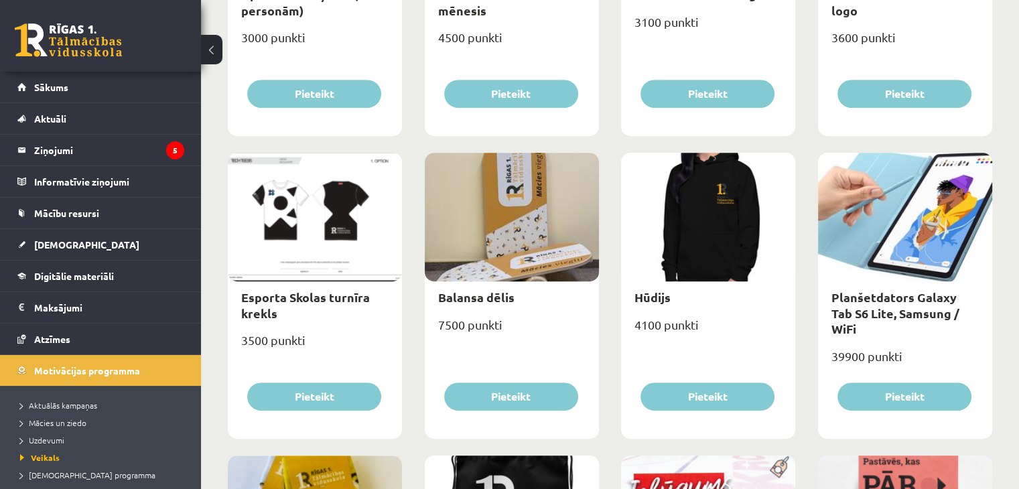
scroll to position [670, 0]
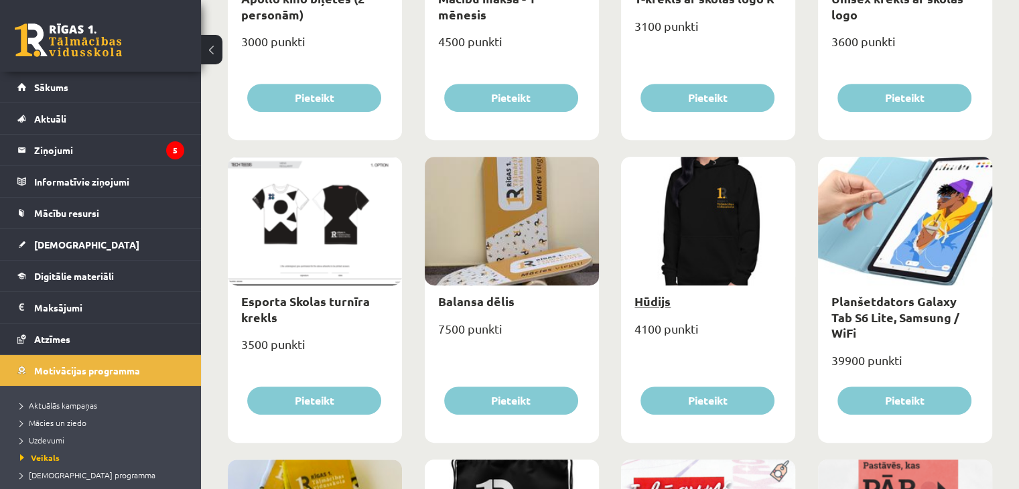
click at [649, 303] on link "Hūdijs" at bounding box center [653, 300] width 36 height 15
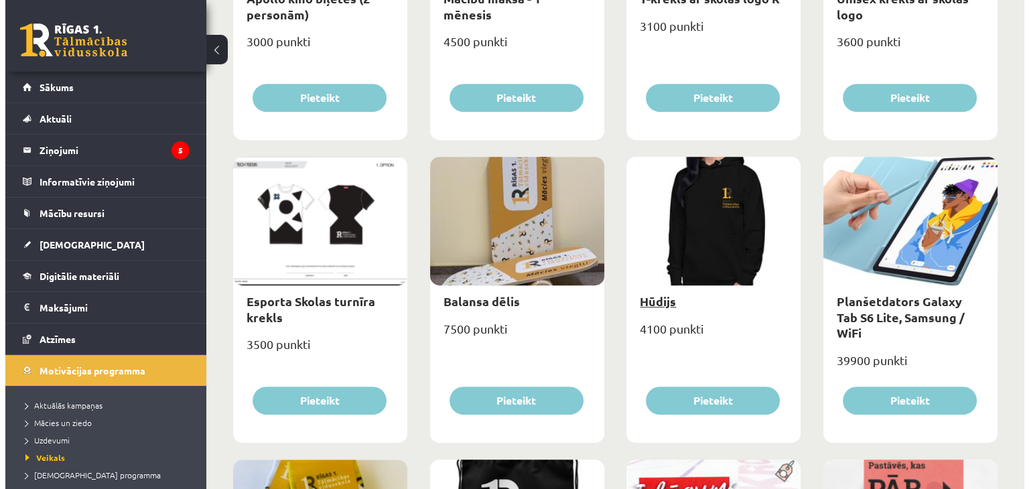
scroll to position [0, 0]
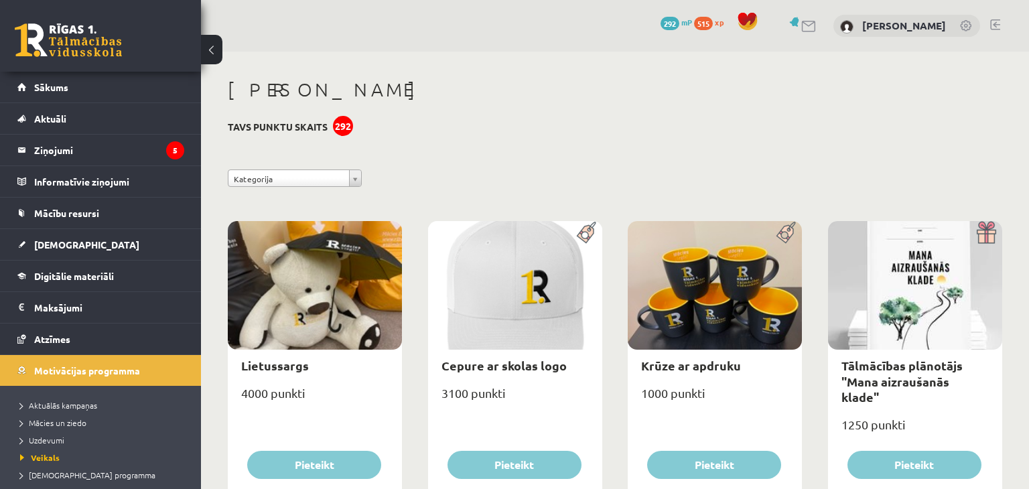
select select "**********"
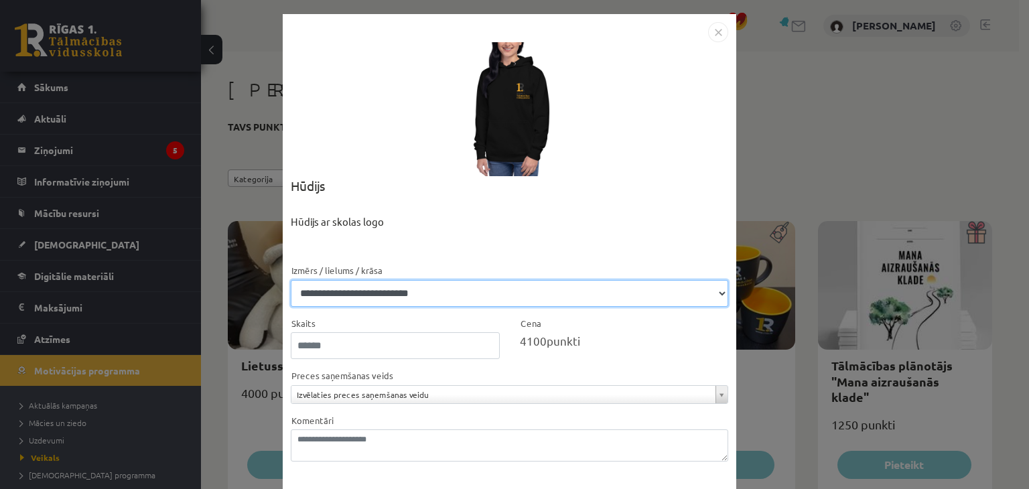
click at [488, 293] on select "**********" at bounding box center [510, 293] width 438 height 27
click at [291, 280] on select "**********" at bounding box center [510, 293] width 438 height 27
click at [310, 293] on select "**********" at bounding box center [510, 293] width 438 height 27
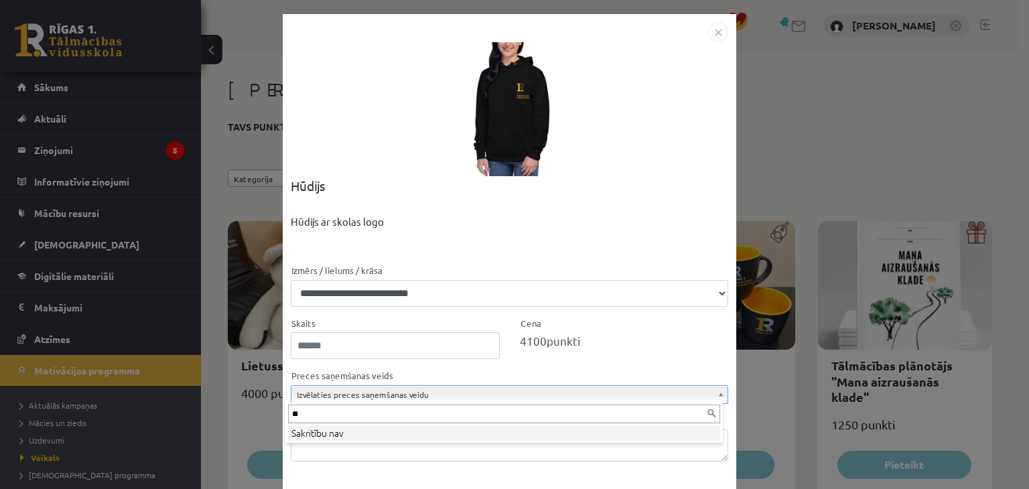
type input "*"
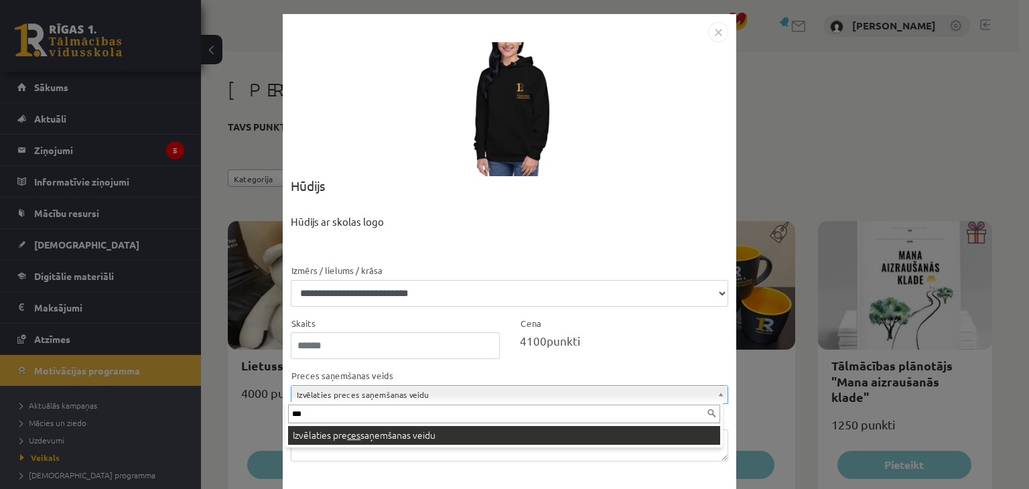
type input "***"
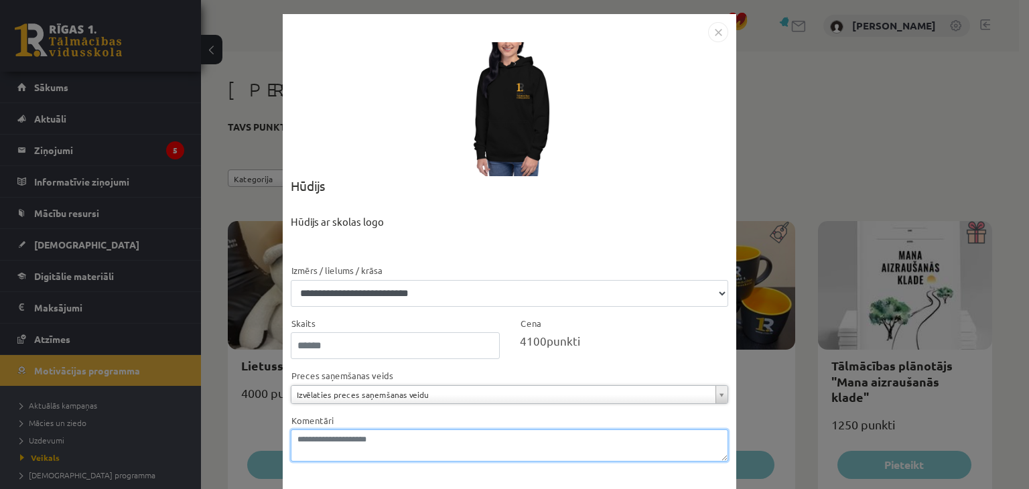
click at [350, 446] on textarea "Komentāri" at bounding box center [510, 446] width 438 height 32
type textarea "**********"
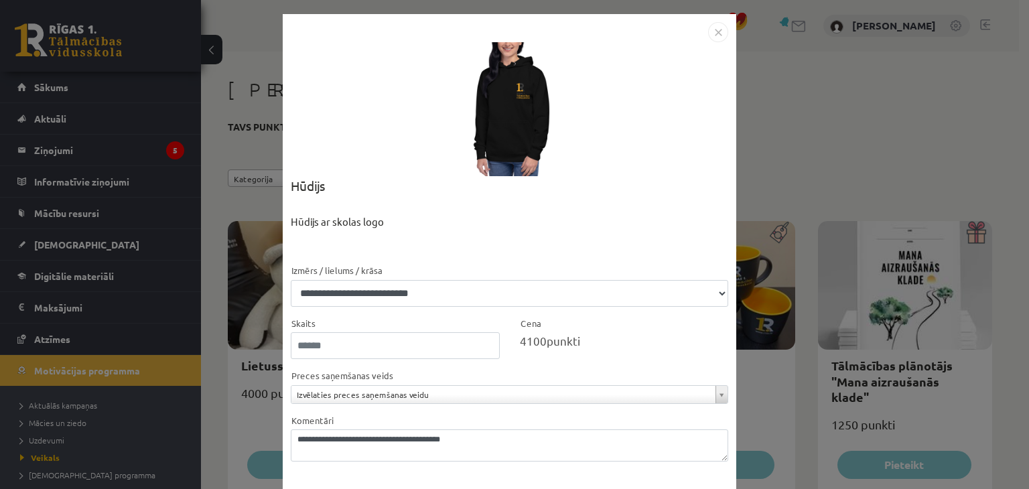
click at [647, 338] on div "4100 punkti" at bounding box center [624, 340] width 209 height 17
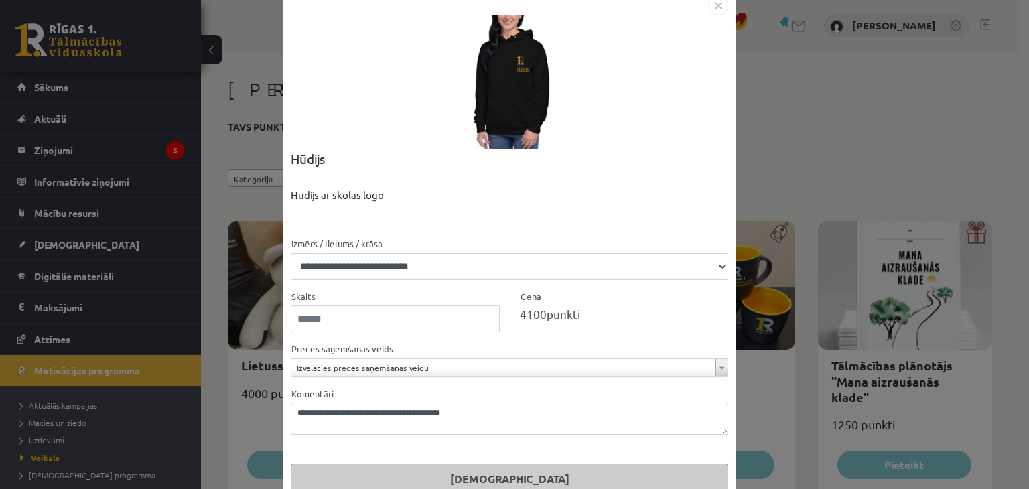
scroll to position [53, 0]
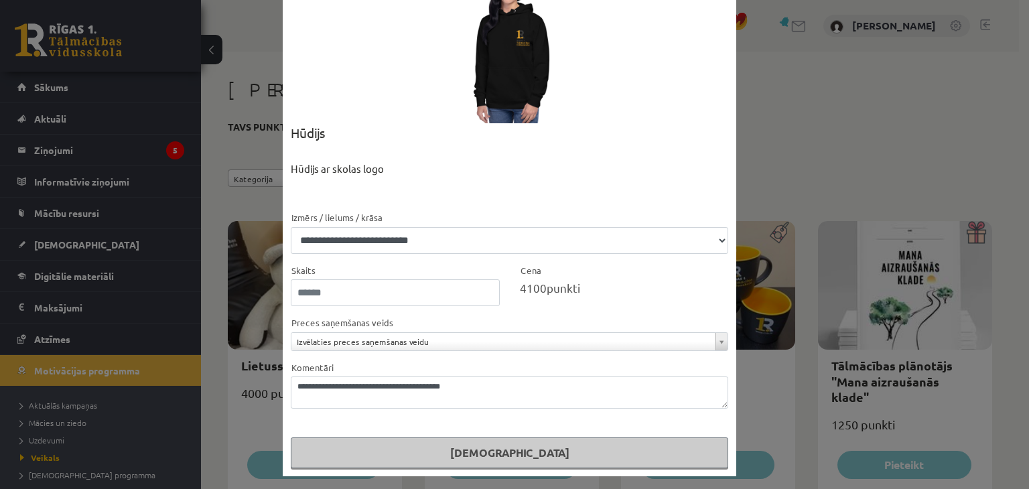
click at [520, 463] on button "Pasūtīt" at bounding box center [510, 453] width 438 height 31
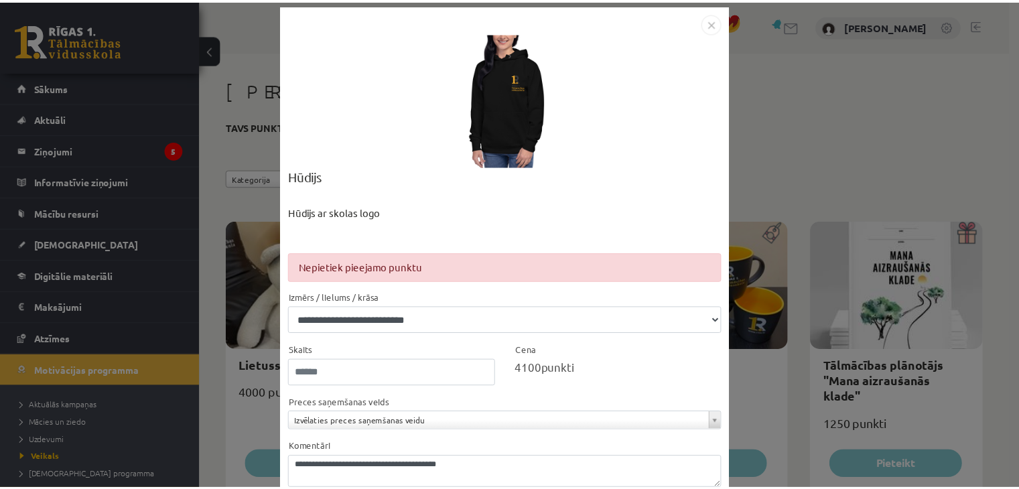
scroll to position [0, 0]
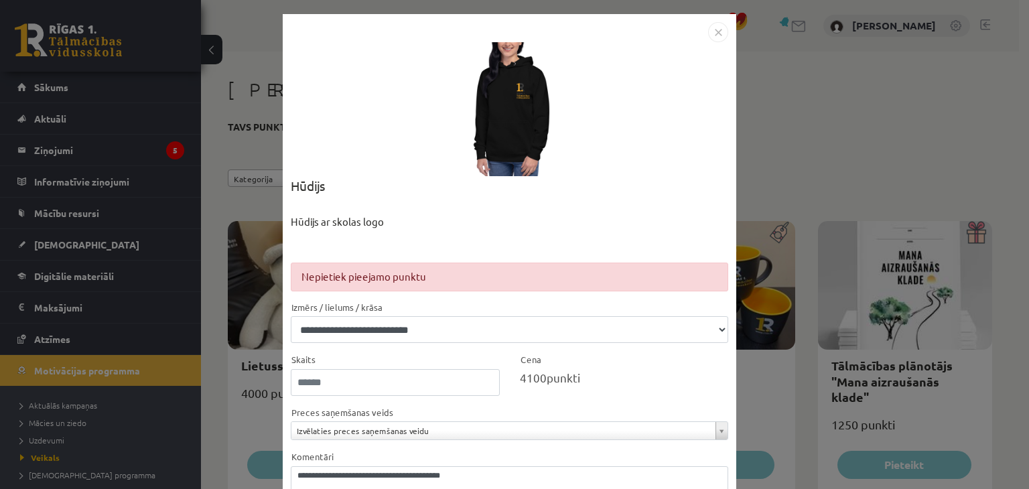
click at [713, 33] on img "Close" at bounding box center [718, 32] width 20 height 20
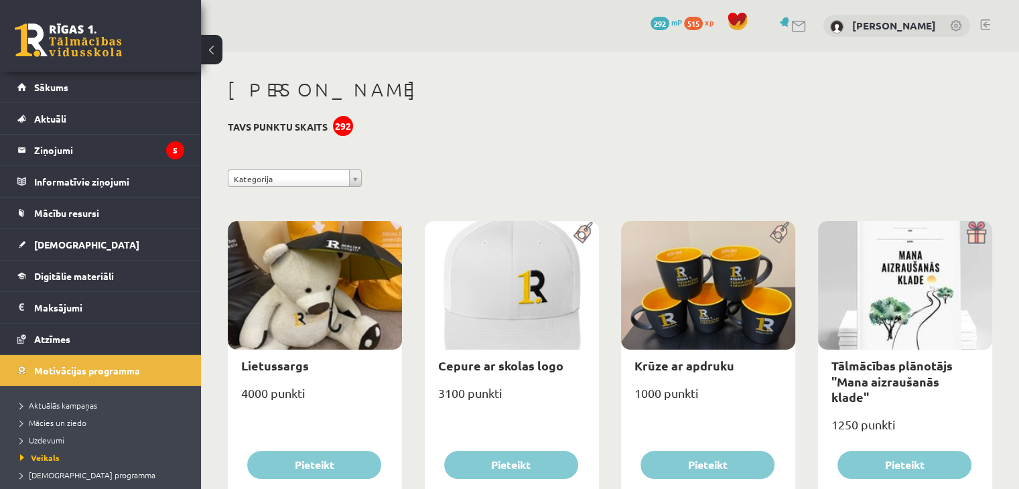
click at [34, 46] on link at bounding box center [68, 40] width 107 height 34
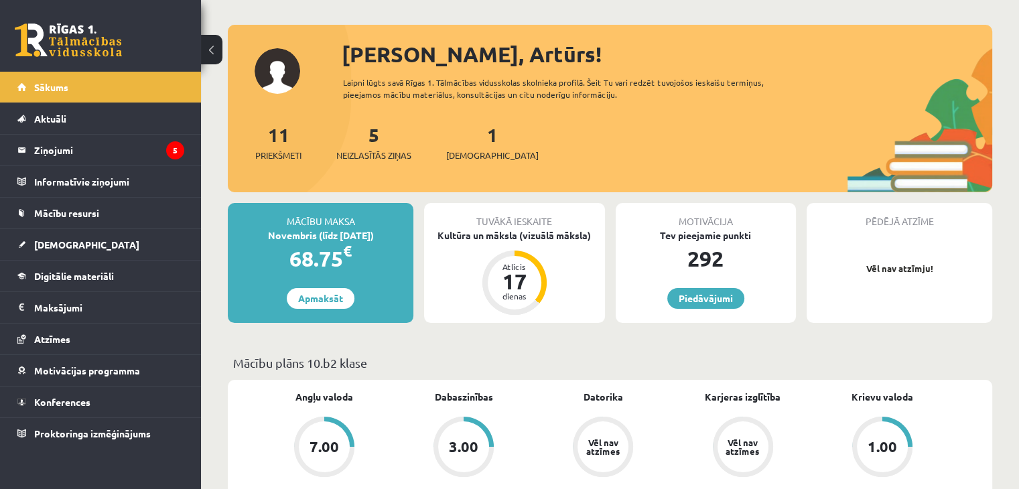
scroll to position [80, 0]
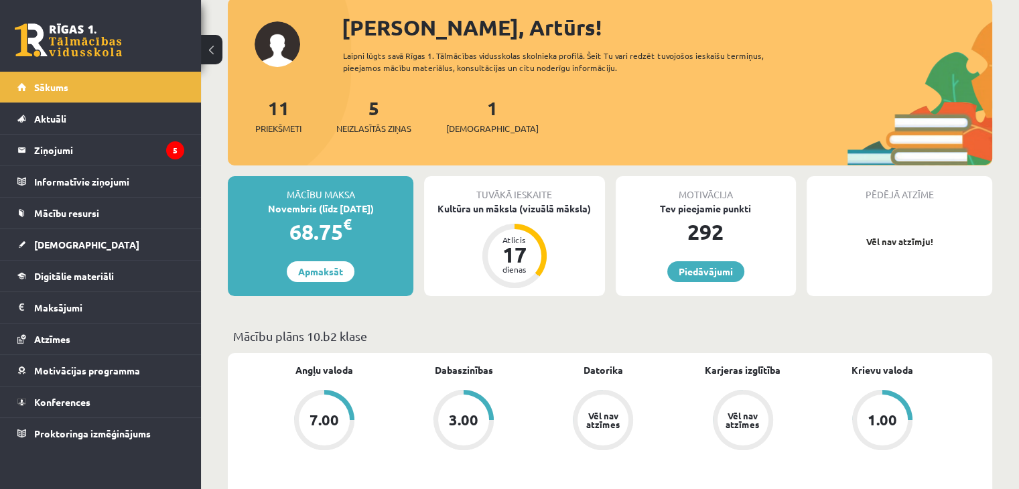
click at [323, 234] on div "68.75 €" at bounding box center [321, 232] width 186 height 32
click at [861, 246] on p "Vēl nav atzīmju!" at bounding box center [899, 241] width 172 height 13
click at [523, 213] on div "Kultūra un māksla (vizuālā māksla)" at bounding box center [514, 209] width 180 height 14
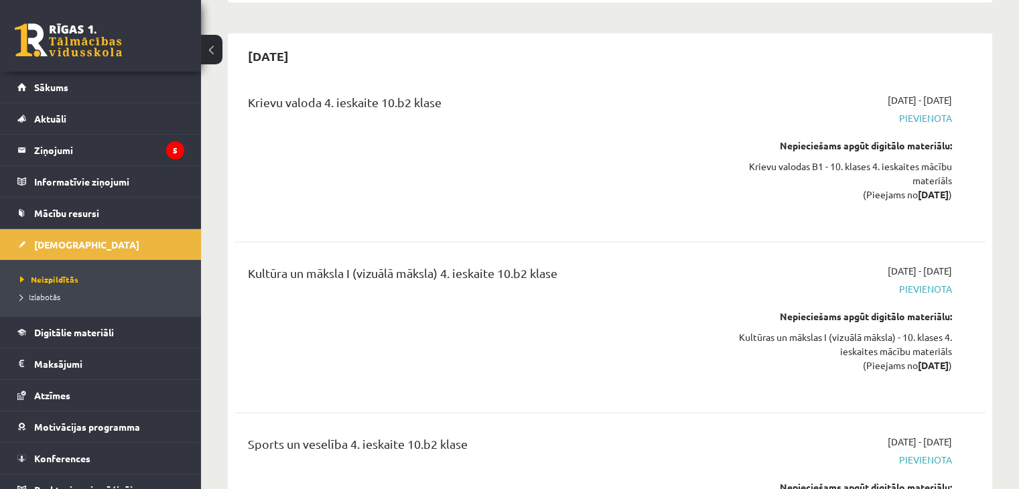
scroll to position [7931, 0]
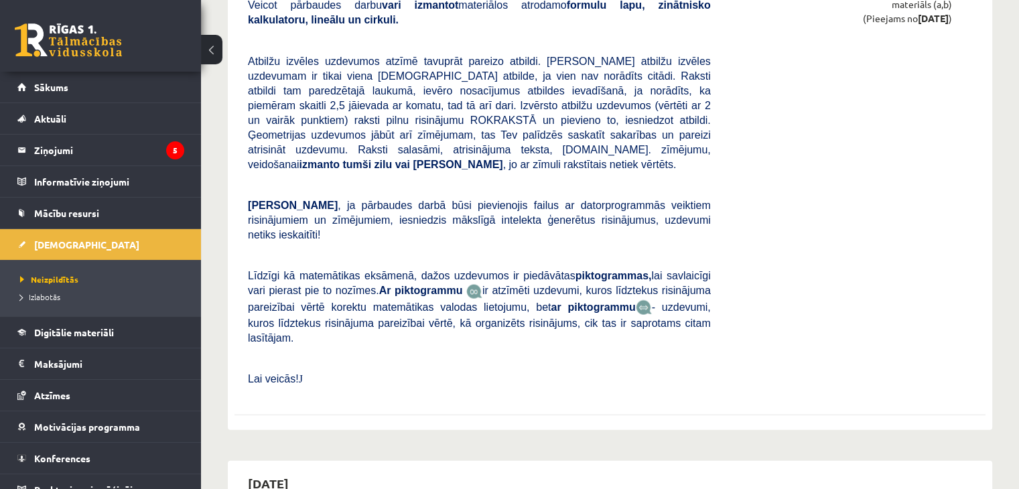
click at [945, 216] on div "[DATE] - [DATE] [GEOGRAPHIC_DATA] Nepieciešams apgūt digitālo materiālu: Matemā…" at bounding box center [841, 155] width 241 height 476
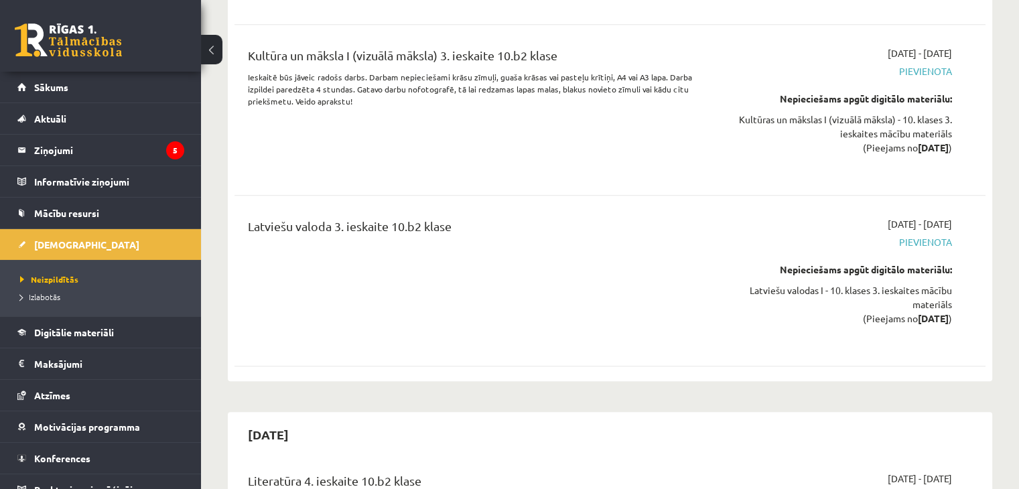
scroll to position [6167, 0]
